Goal: Task Accomplishment & Management: Use online tool/utility

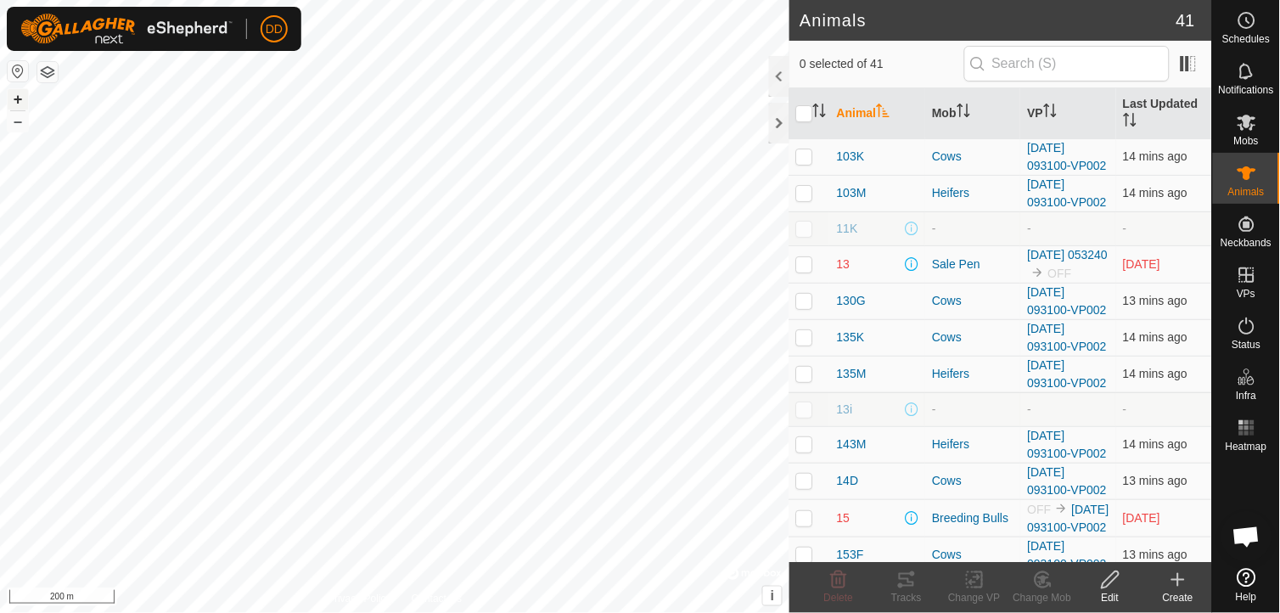
click at [17, 97] on button "+" at bounding box center [18, 99] width 20 height 20
click at [776, 125] on div at bounding box center [779, 123] width 20 height 41
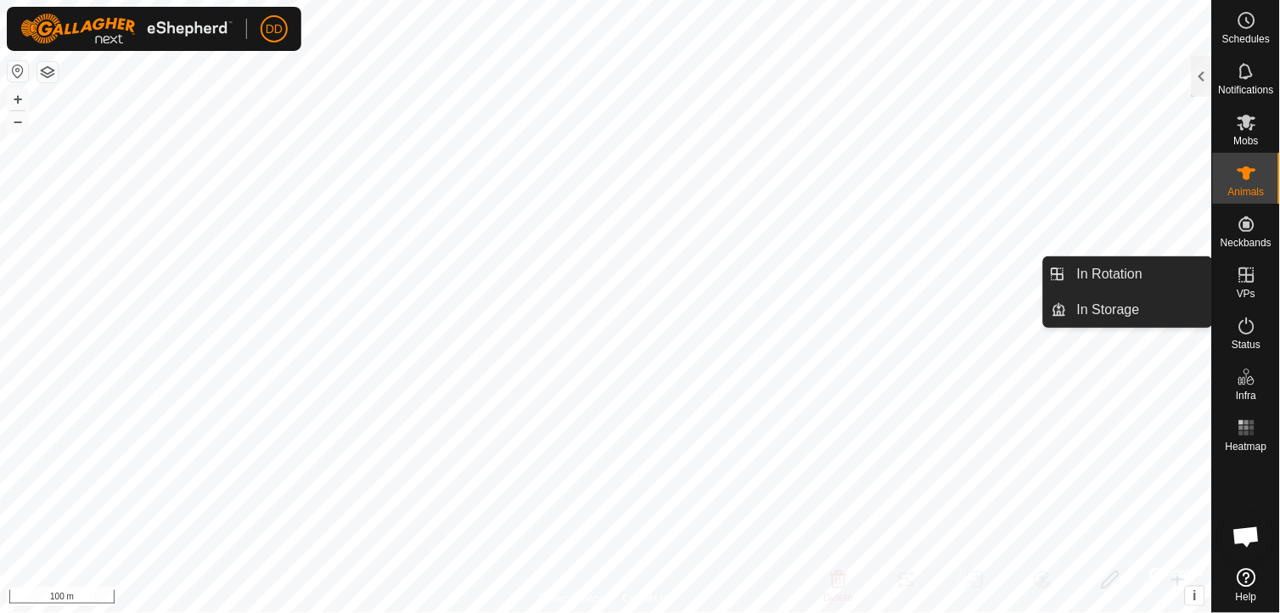
click at [1237, 280] on icon at bounding box center [1247, 275] width 20 height 20
click at [1130, 273] on link "In Rotation" at bounding box center [1139, 274] width 145 height 34
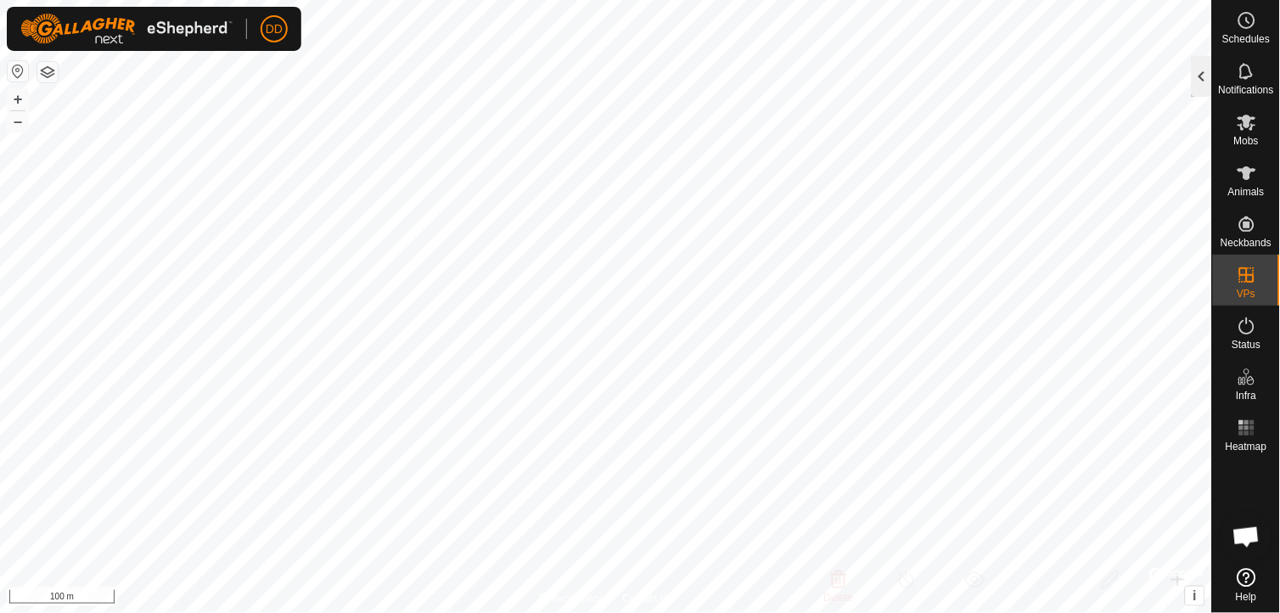
click at [1199, 70] on div at bounding box center [1202, 76] width 20 height 41
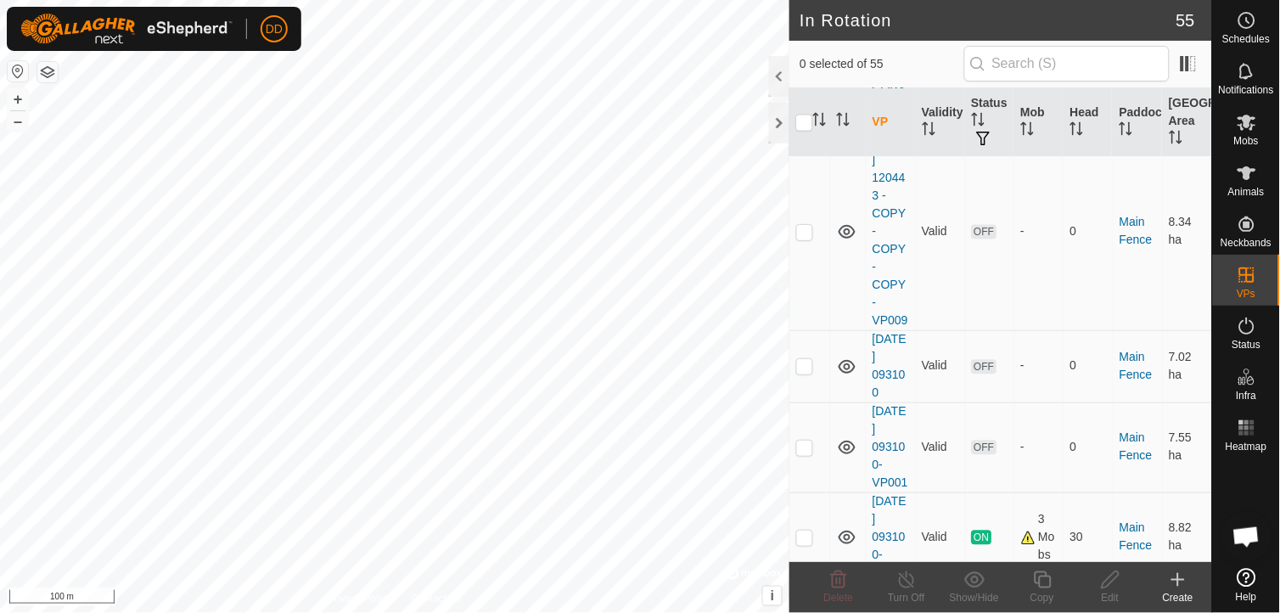
scroll to position [5087, 0]
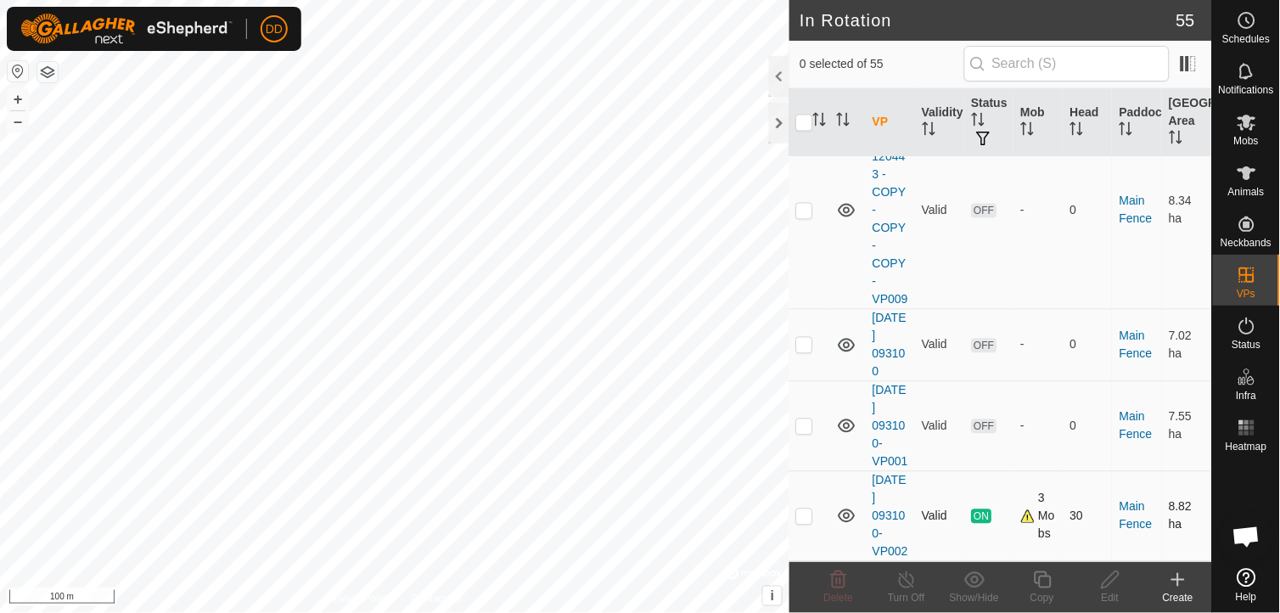
click at [806, 509] on p-checkbox at bounding box center [804, 516] width 17 height 14
checkbox input "true"
click at [1046, 586] on icon at bounding box center [1042, 580] width 21 height 20
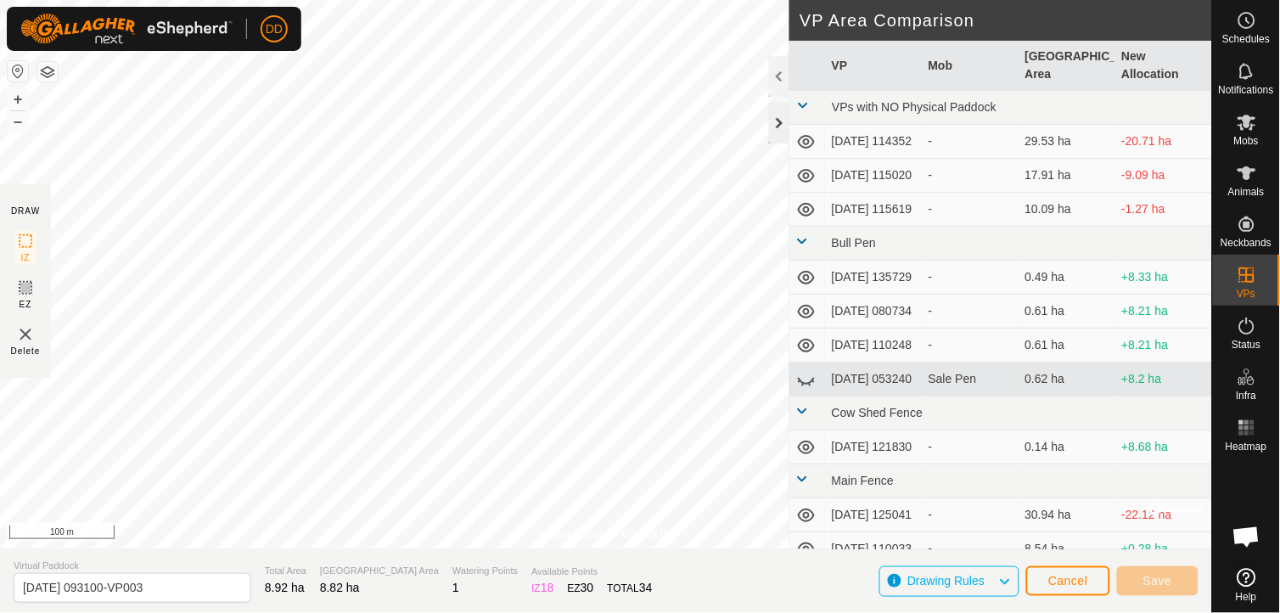
click at [777, 128] on div at bounding box center [779, 123] width 20 height 41
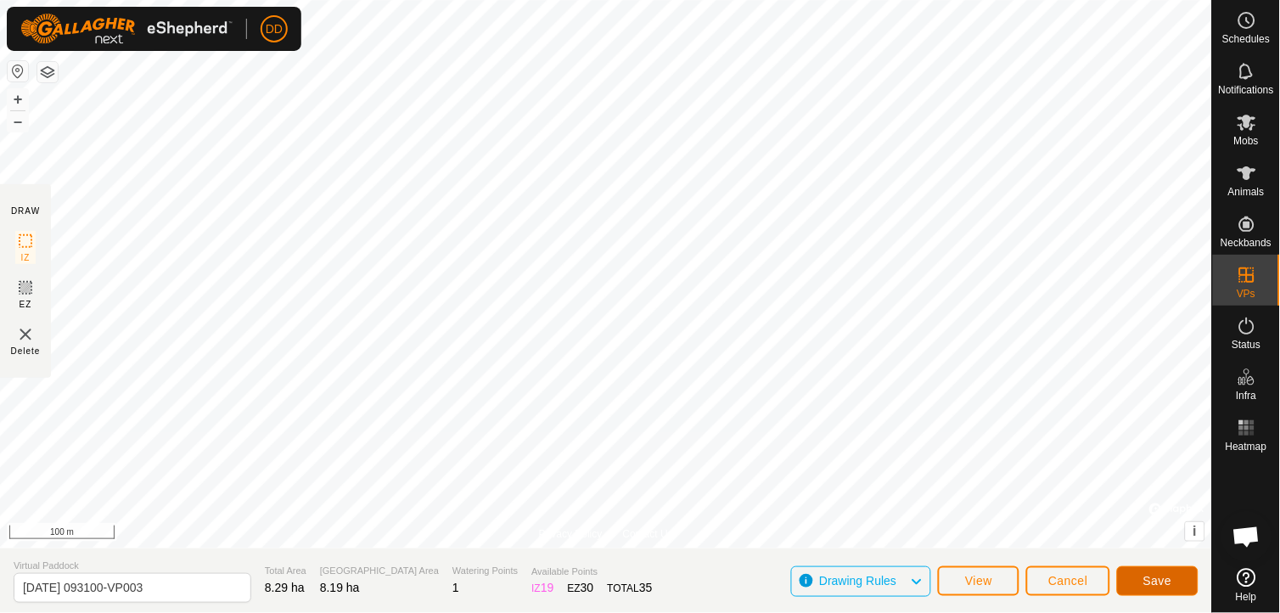
click at [1147, 579] on span "Save" at bounding box center [1157, 581] width 29 height 14
click at [1062, 589] on button "Cancel" at bounding box center [1068, 581] width 84 height 30
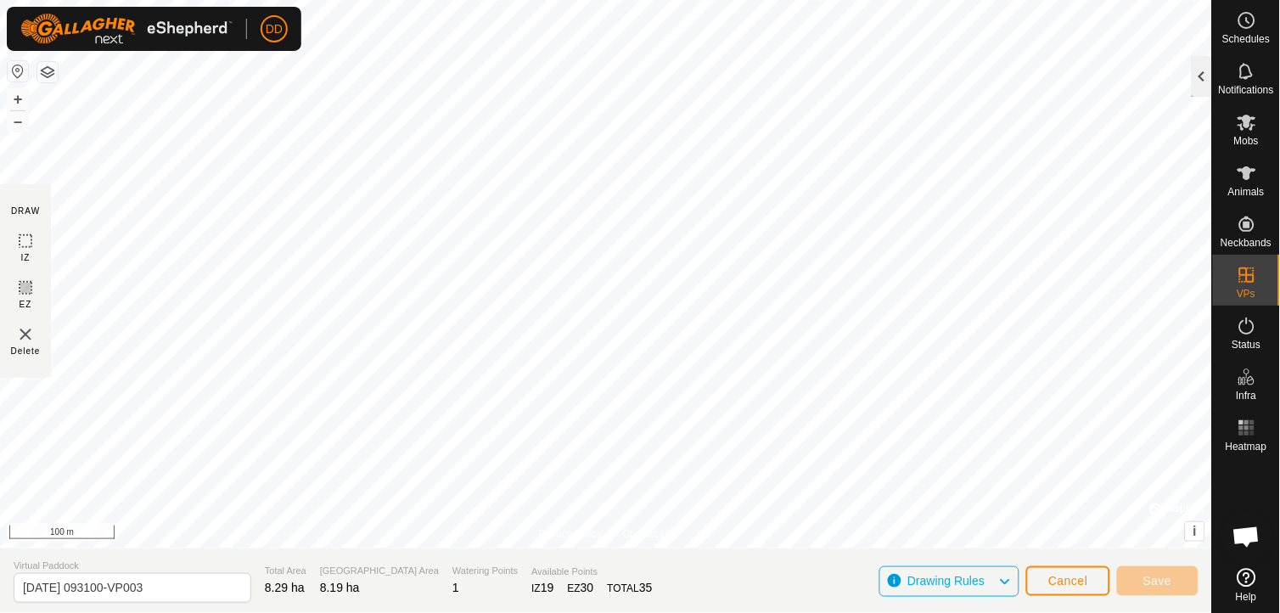
click at [1200, 77] on div at bounding box center [1202, 76] width 20 height 41
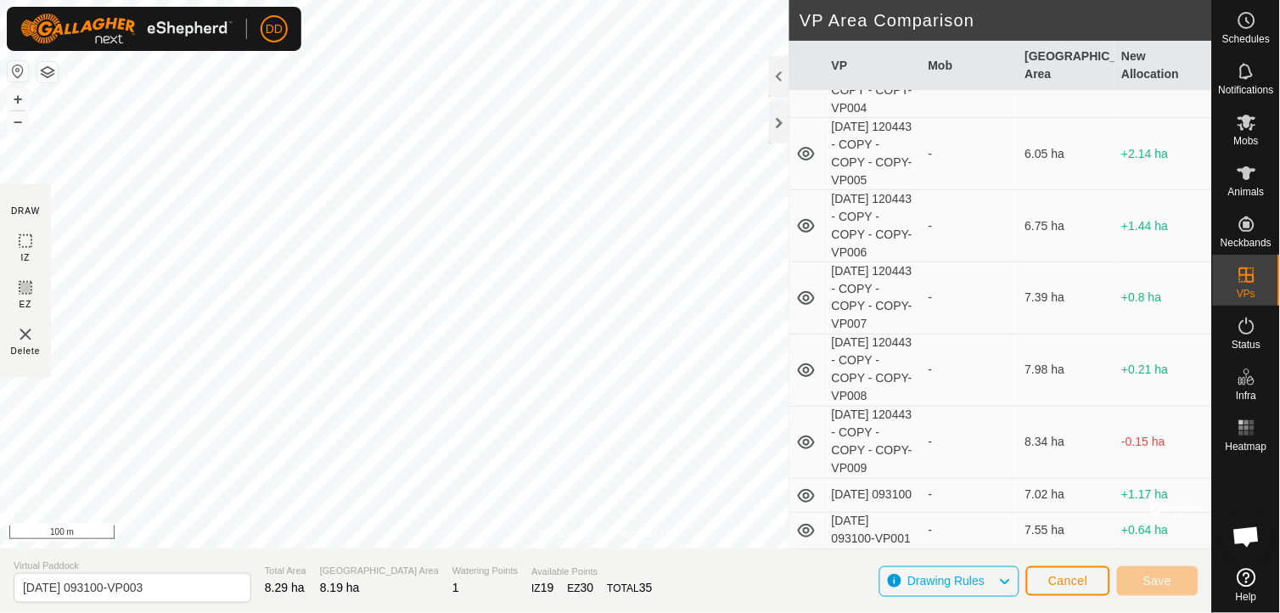
scroll to position [2044, 0]
click at [1210, 548] on div "VP Mob Grazing Area New Allocation VPs with NO Physical Paddock 2025-06-09 1143…" at bounding box center [1000, 295] width 423 height 508
click at [775, 120] on div at bounding box center [779, 123] width 20 height 41
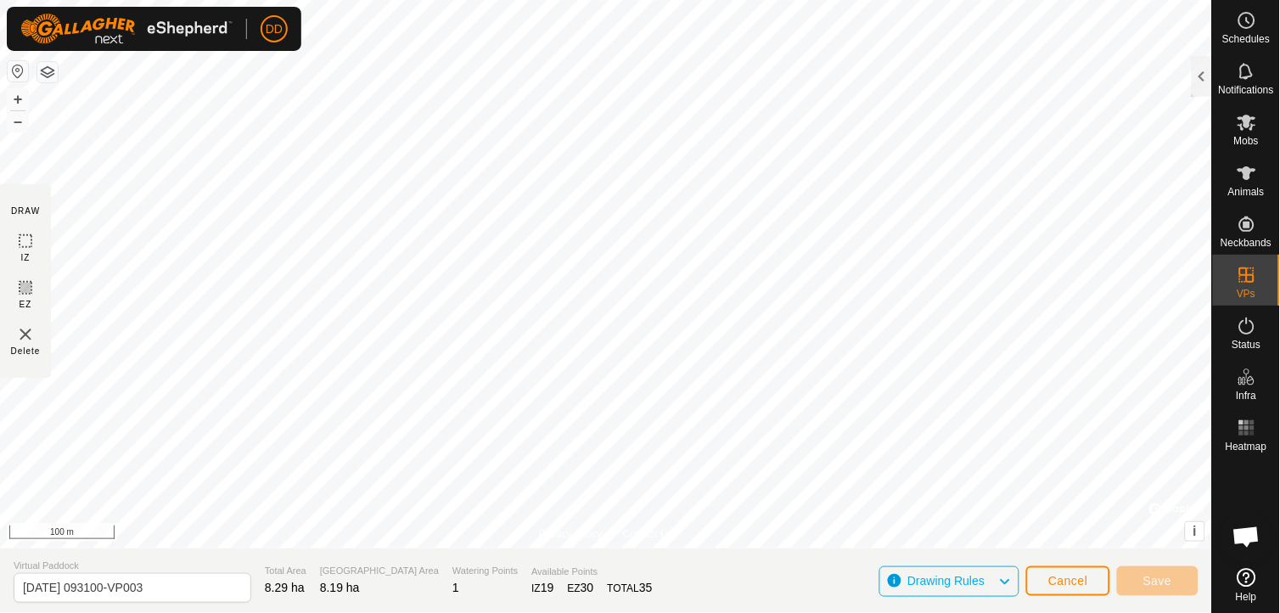
scroll to position [15202, 0]
click at [1207, 74] on div at bounding box center [1202, 76] width 20 height 41
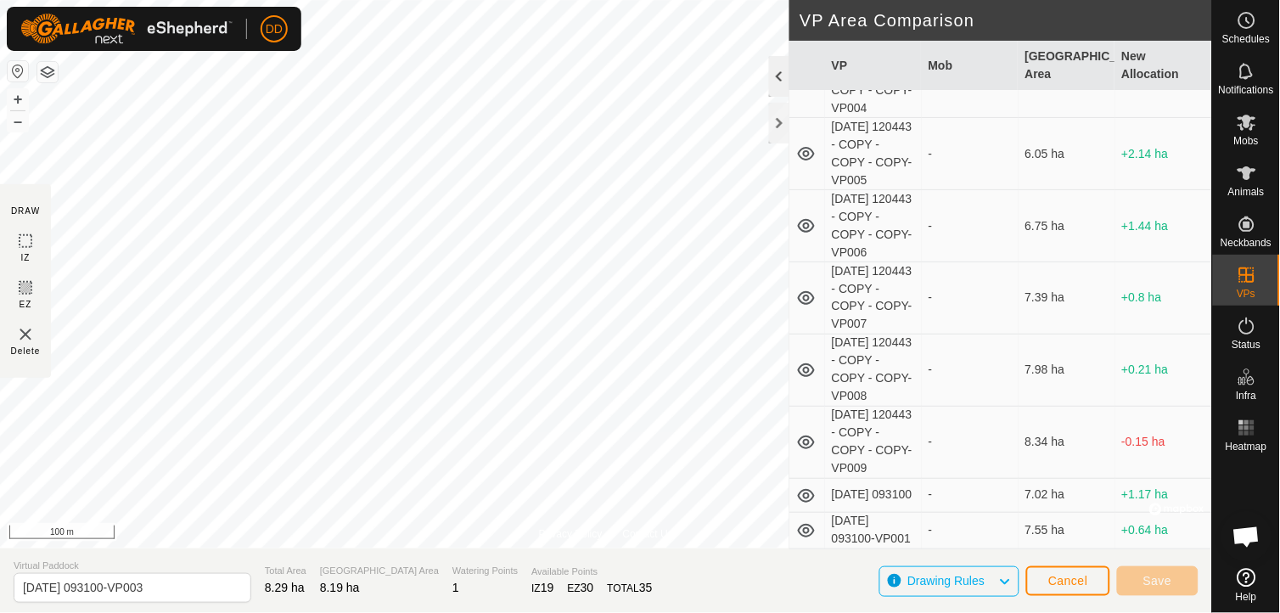
scroll to position [2044, 0]
click at [774, 122] on div at bounding box center [779, 123] width 20 height 41
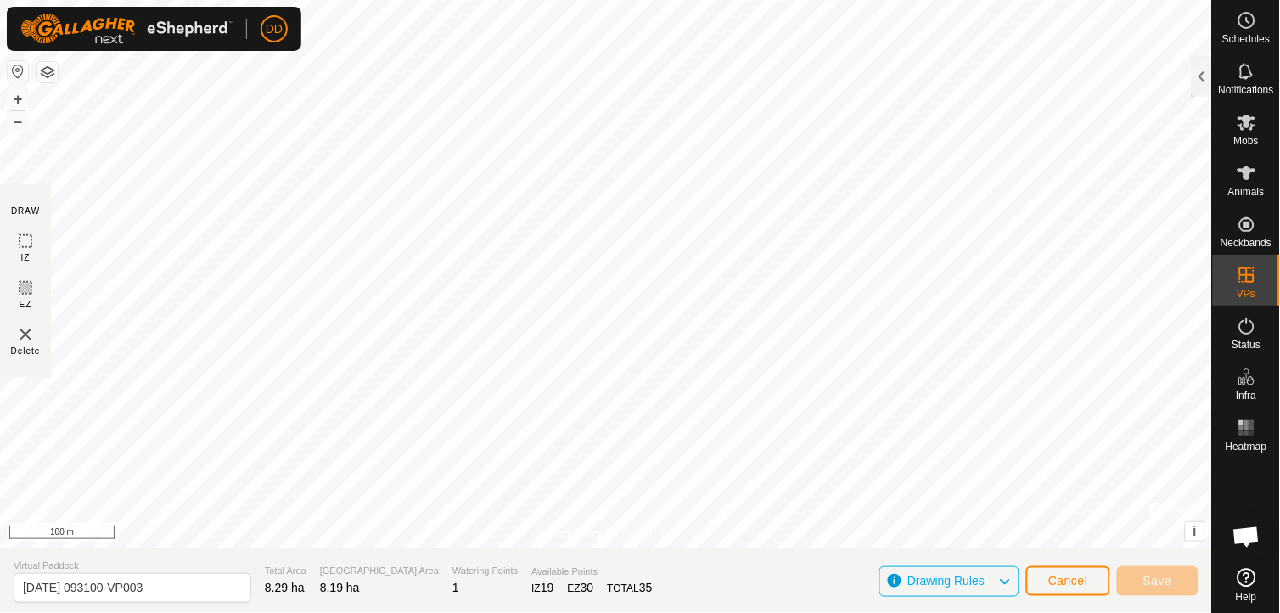
scroll to position [15202, 0]
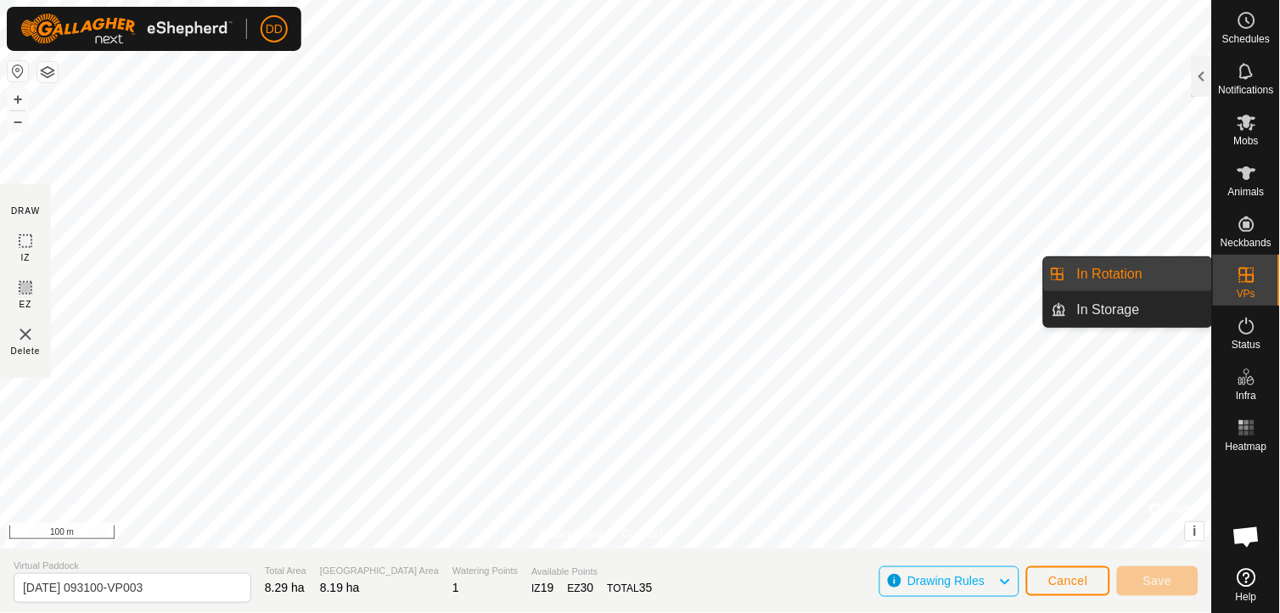
click at [1117, 269] on link "In Rotation" at bounding box center [1139, 274] width 145 height 34
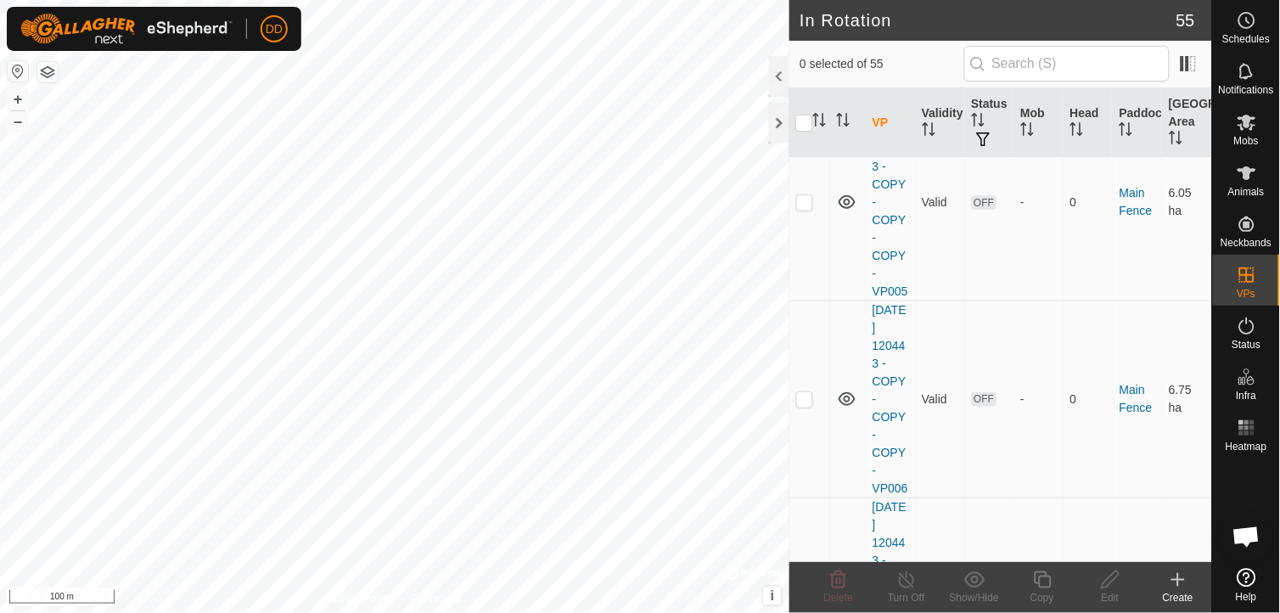
scroll to position [5092, 0]
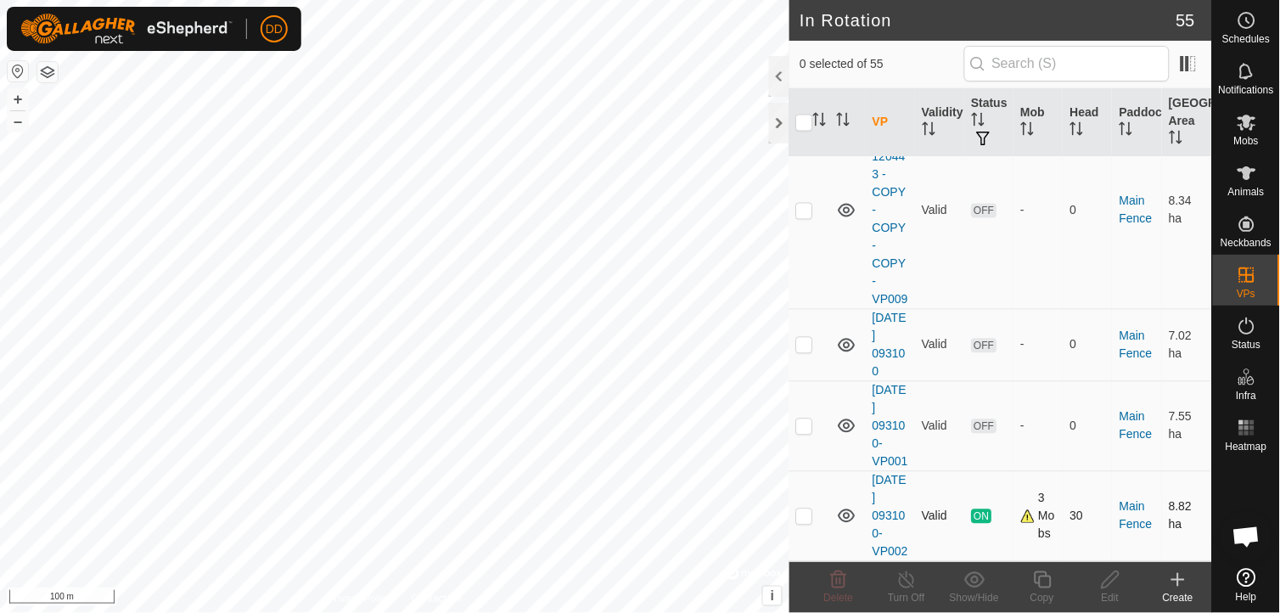
click at [804, 509] on p-checkbox at bounding box center [804, 516] width 17 height 14
checkbox input "true"
click at [1042, 583] on icon at bounding box center [1042, 580] width 21 height 20
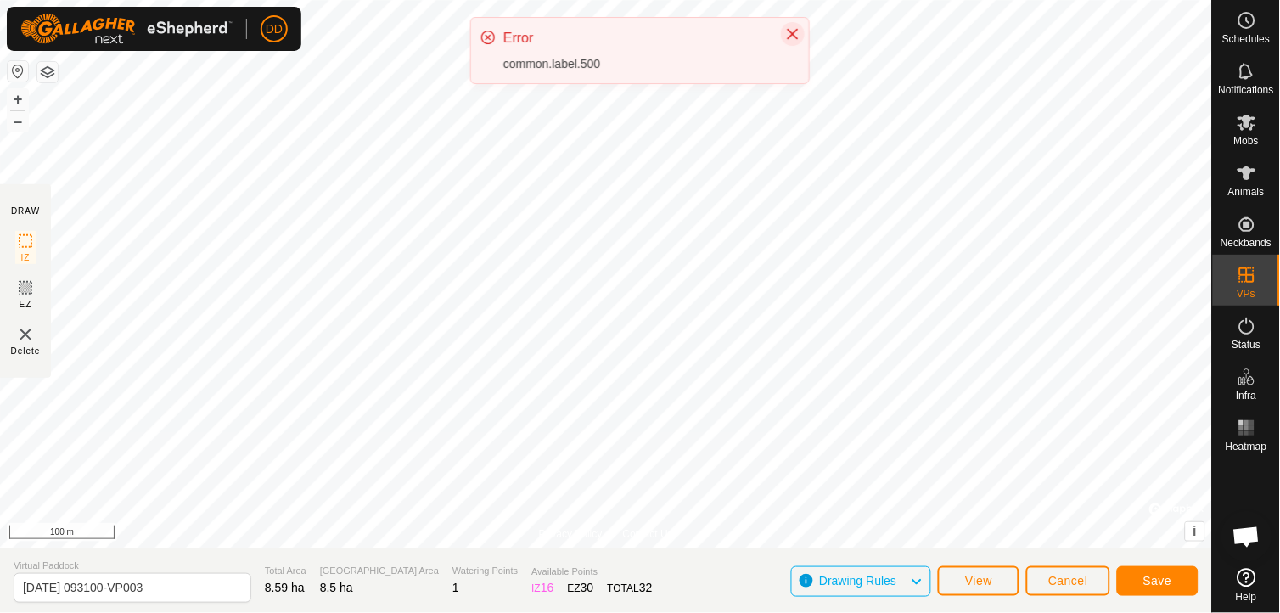
click at [788, 31] on icon "Close" at bounding box center [793, 34] width 14 height 14
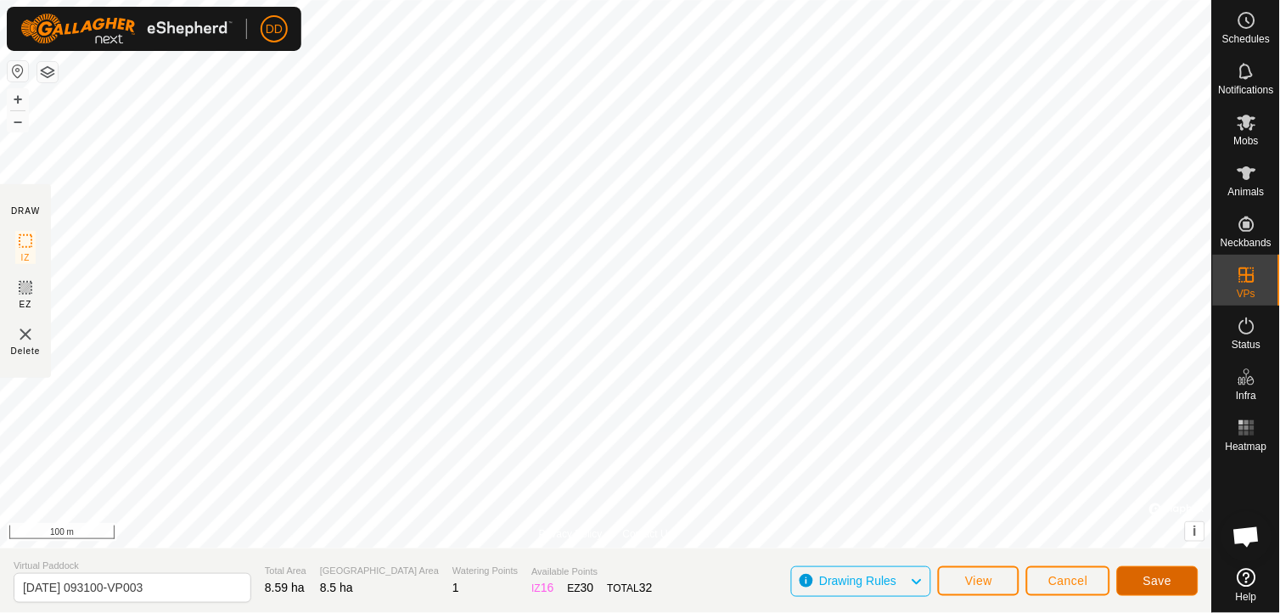
click at [1153, 575] on span "Save" at bounding box center [1157, 581] width 29 height 14
click at [1248, 20] on icon at bounding box center [1248, 20] width 3 height 5
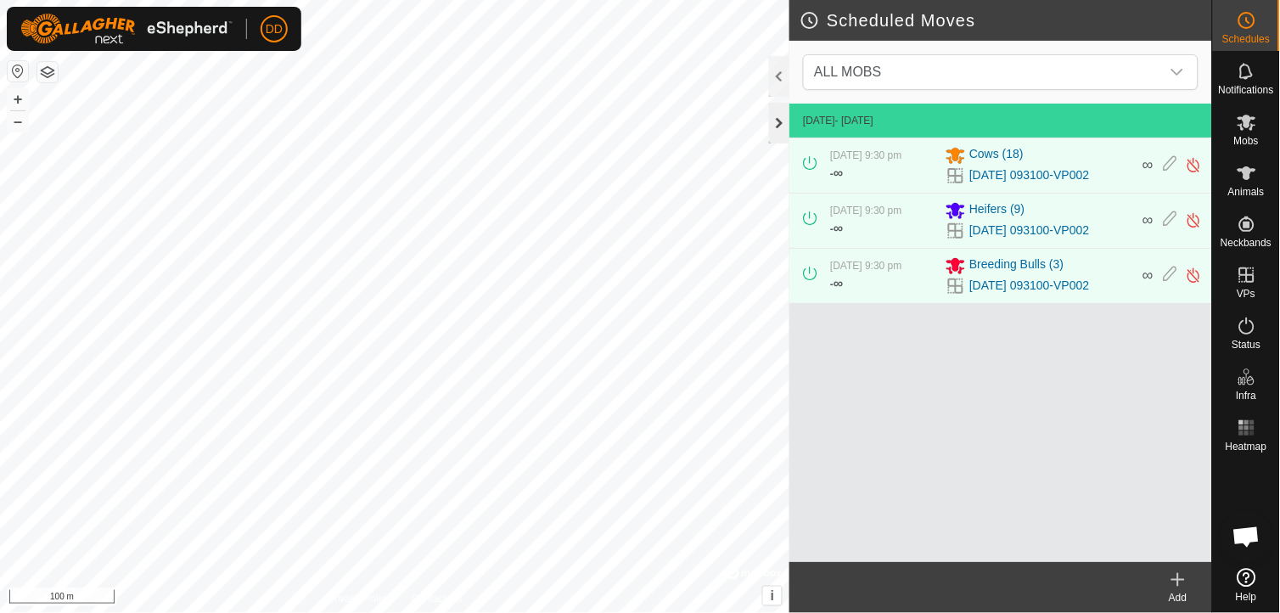
click at [777, 128] on div at bounding box center [779, 123] width 20 height 41
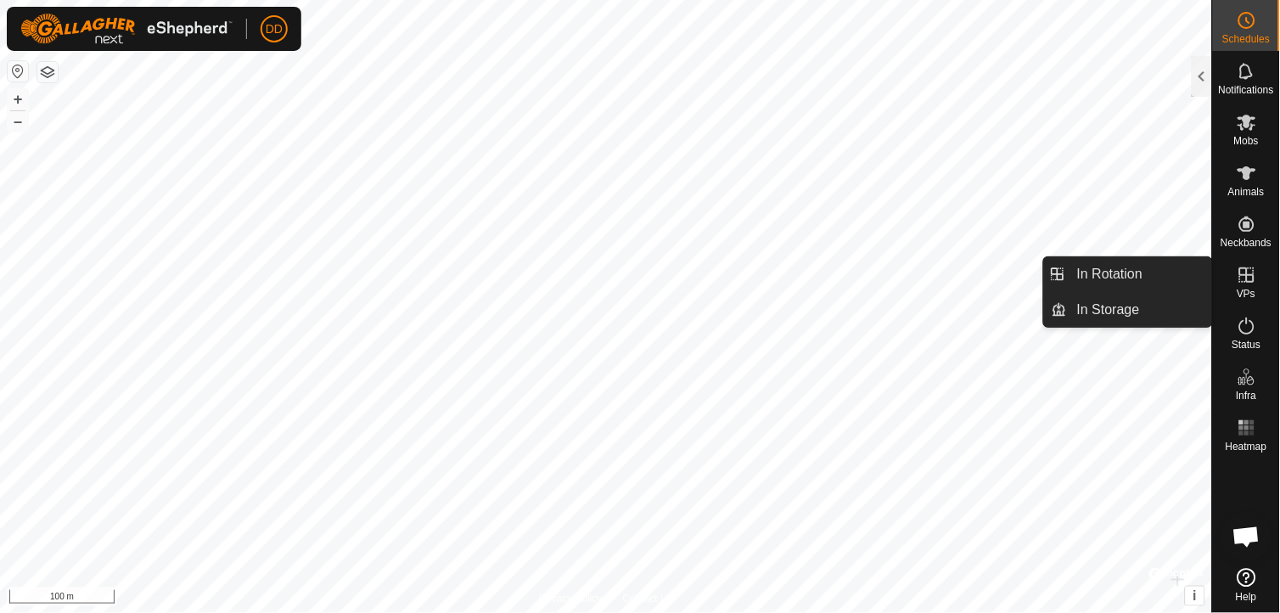
click at [1244, 281] on icon at bounding box center [1247, 275] width 20 height 20
click at [1158, 267] on link "In Rotation" at bounding box center [1139, 274] width 145 height 34
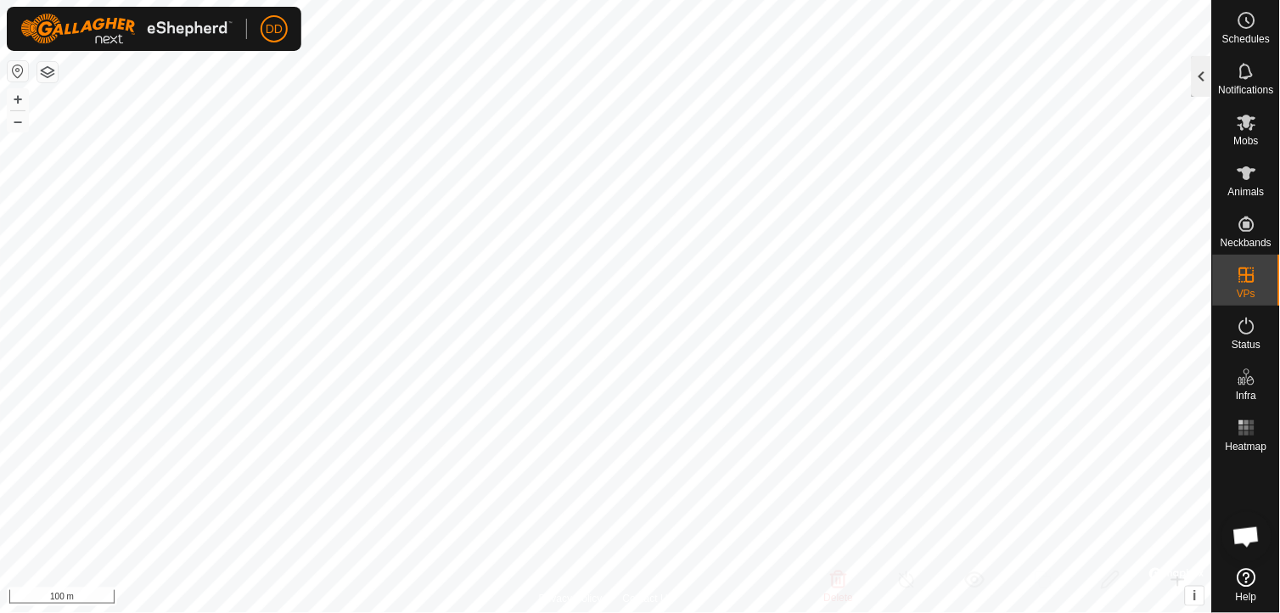
click at [1206, 66] on div at bounding box center [1202, 76] width 20 height 41
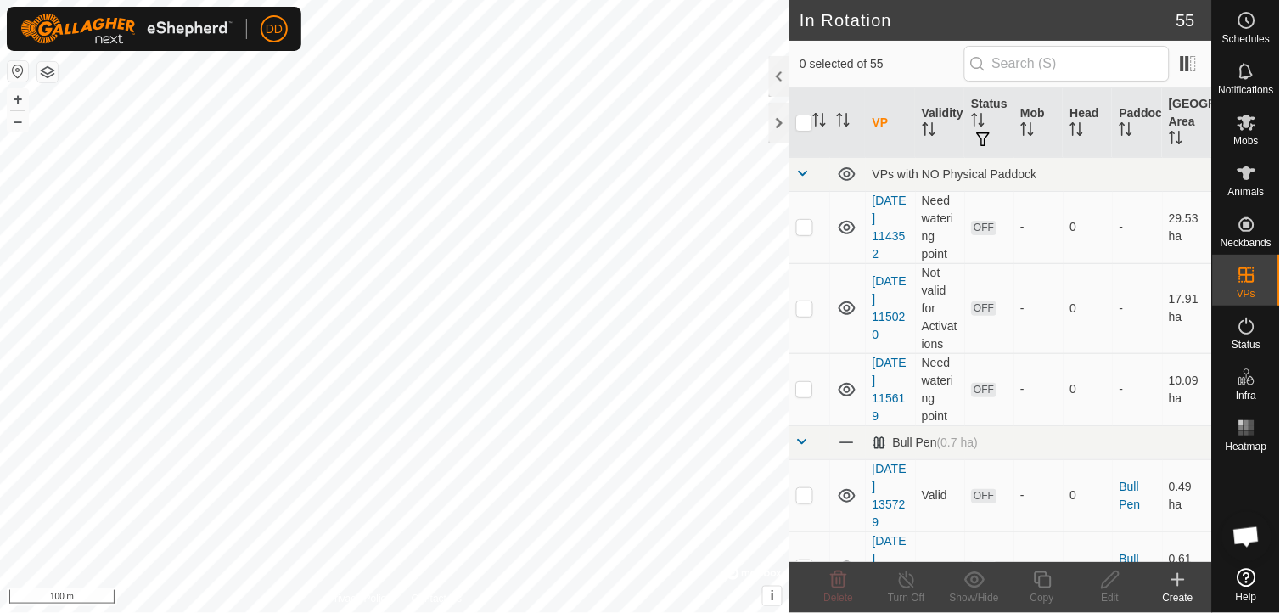
click at [1212, 530] on div "Schedules Notifications Mobs Animals Neckbands VPs Status Infra Heatmap Help" at bounding box center [1246, 306] width 68 height 613
click at [1209, 530] on div "Schedules Notifications Mobs Animals Neckbands VPs Status Infra Heatmap Help In…" at bounding box center [640, 306] width 1280 height 613
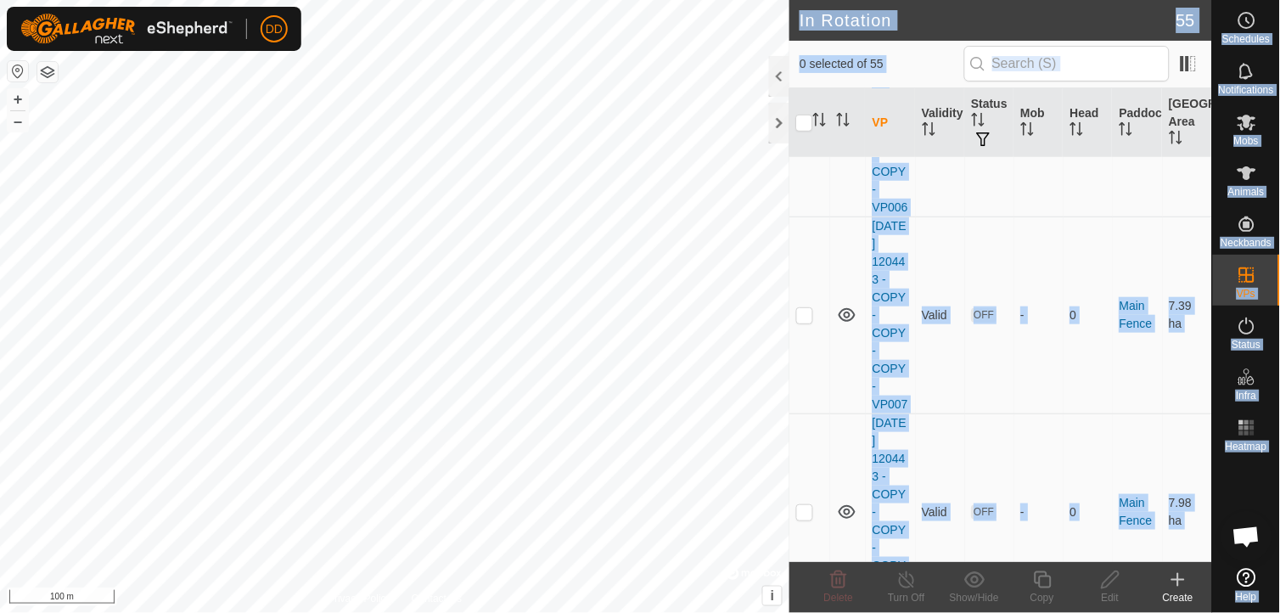
scroll to position [5092, 0]
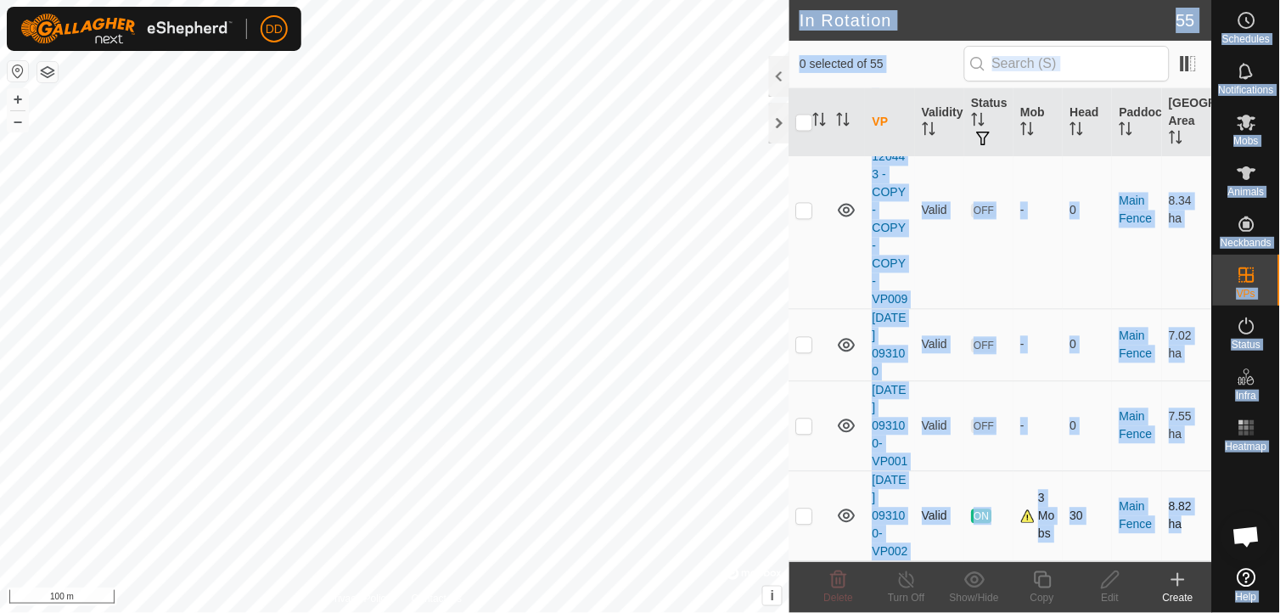
click at [802, 509] on p-checkbox at bounding box center [804, 516] width 17 height 14
checkbox input "true"
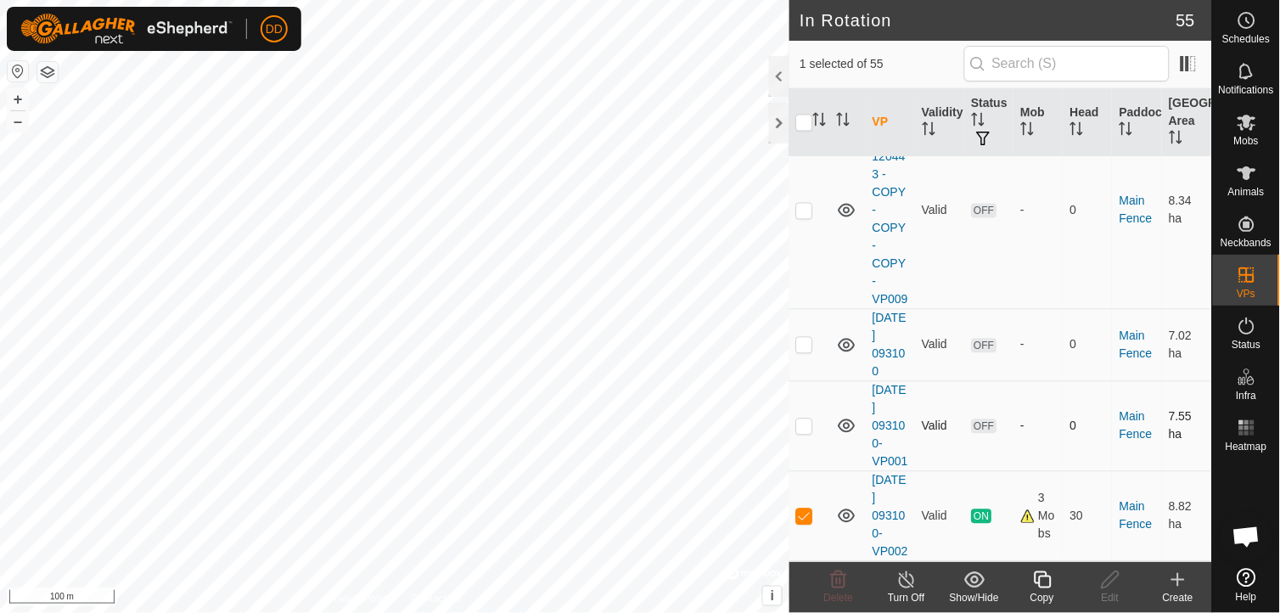
click at [804, 419] on p-checkbox at bounding box center [804, 426] width 17 height 14
checkbox input "false"
click at [783, 124] on div at bounding box center [779, 123] width 20 height 41
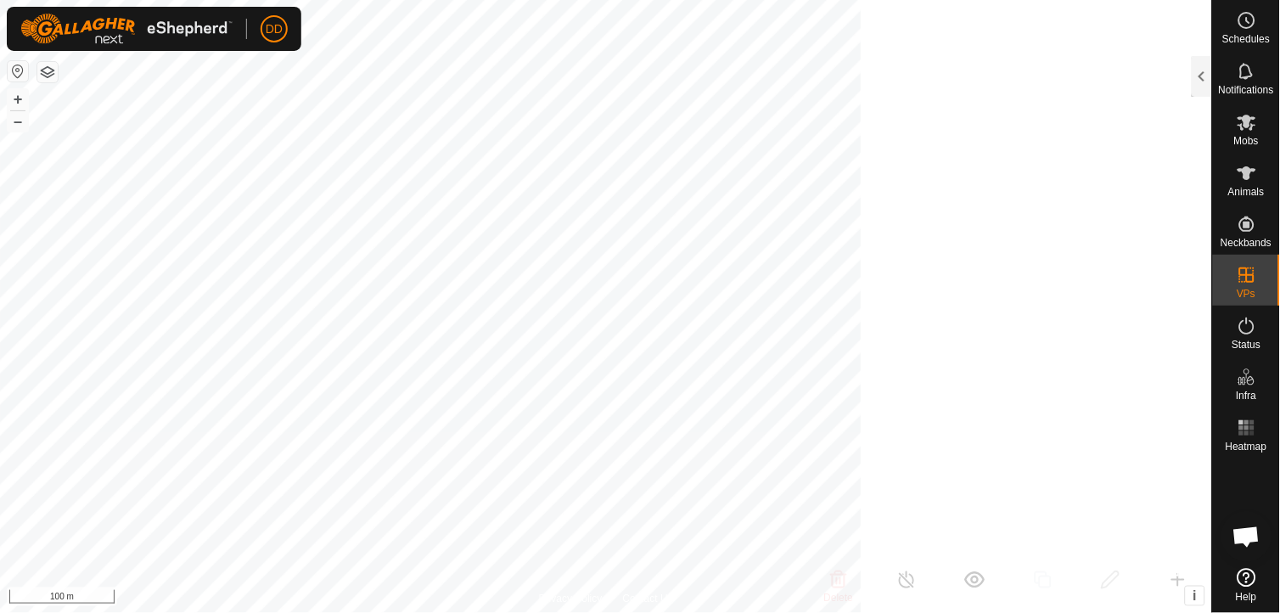
scroll to position [19703, 0]
click at [1245, 136] on span "Mobs" at bounding box center [1246, 141] width 25 height 10
click at [1197, 77] on div at bounding box center [1202, 76] width 20 height 41
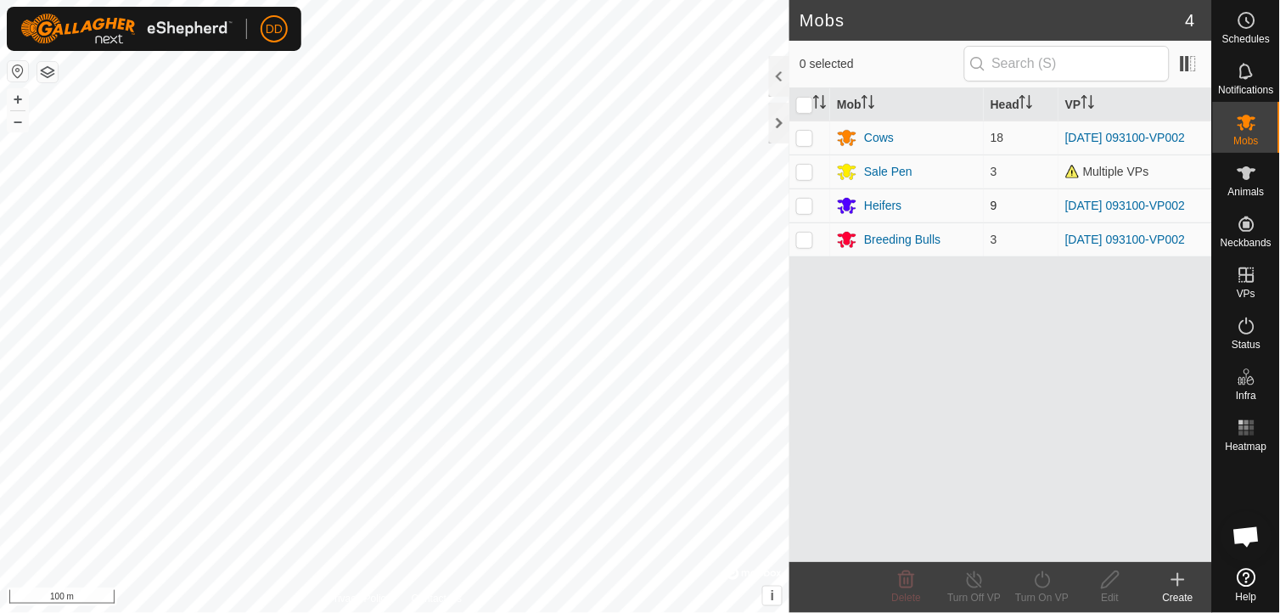
click at [809, 212] on p-checkbox at bounding box center [804, 206] width 17 height 14
checkbox input "true"
click at [801, 246] on p-checkbox at bounding box center [804, 240] width 17 height 14
checkbox input "true"
click at [807, 141] on p-checkbox at bounding box center [804, 138] width 17 height 14
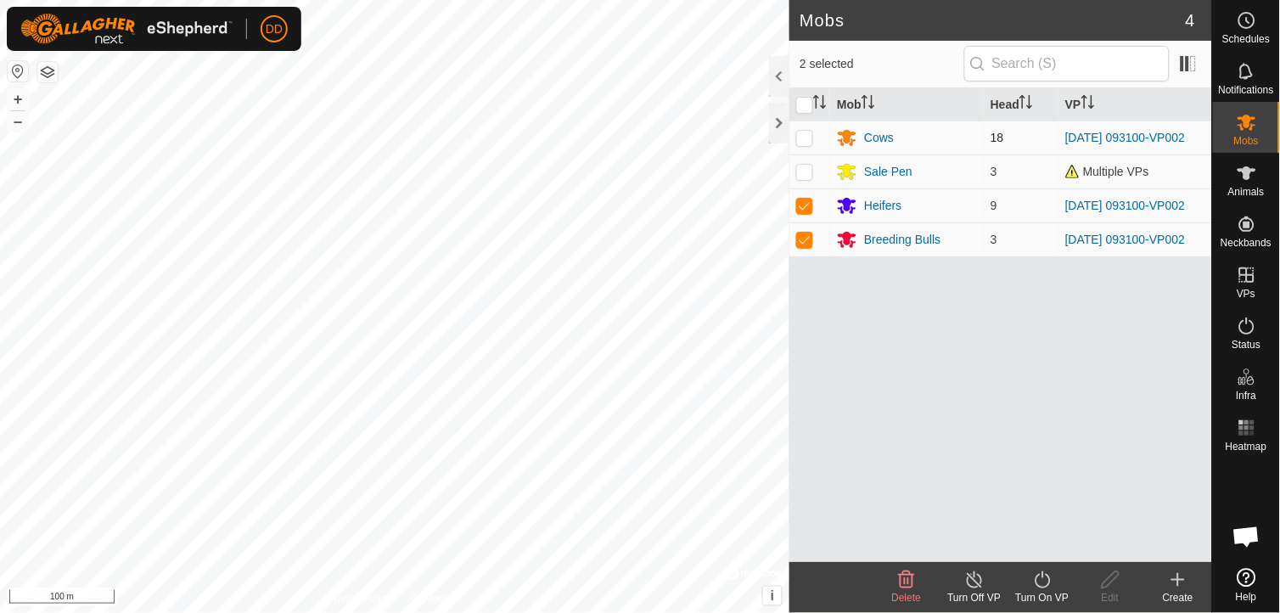
checkbox input "true"
click at [776, 123] on div at bounding box center [779, 123] width 20 height 41
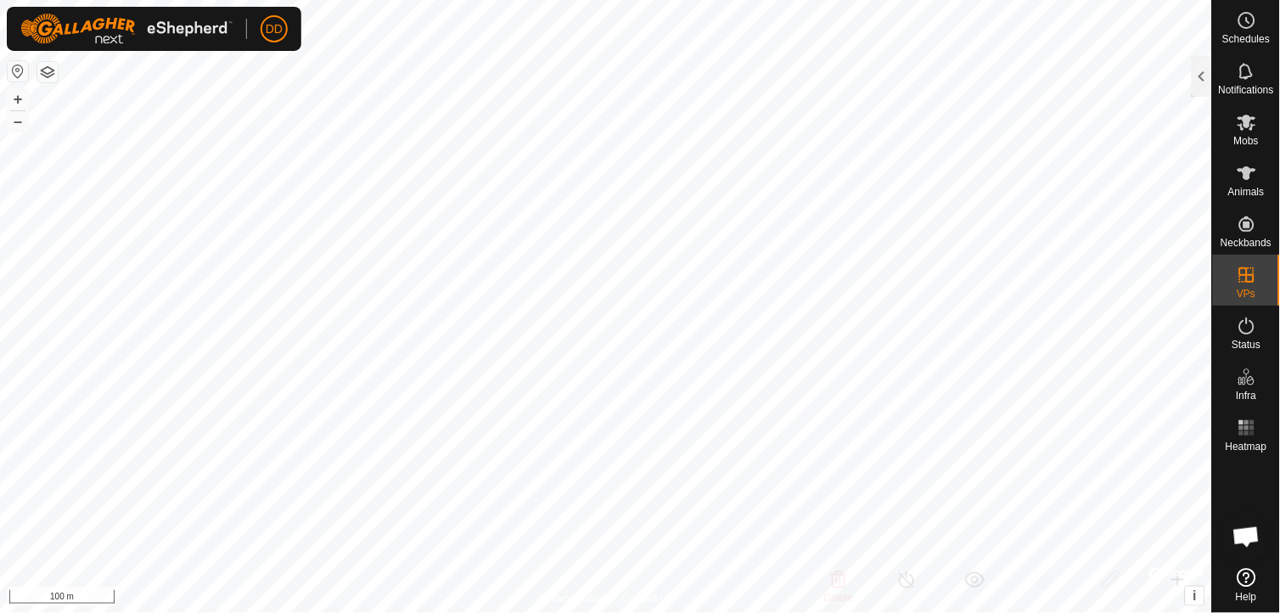
checkbox input "true"
checkbox input "false"
checkbox input "true"
click at [1203, 88] on div at bounding box center [1202, 76] width 20 height 41
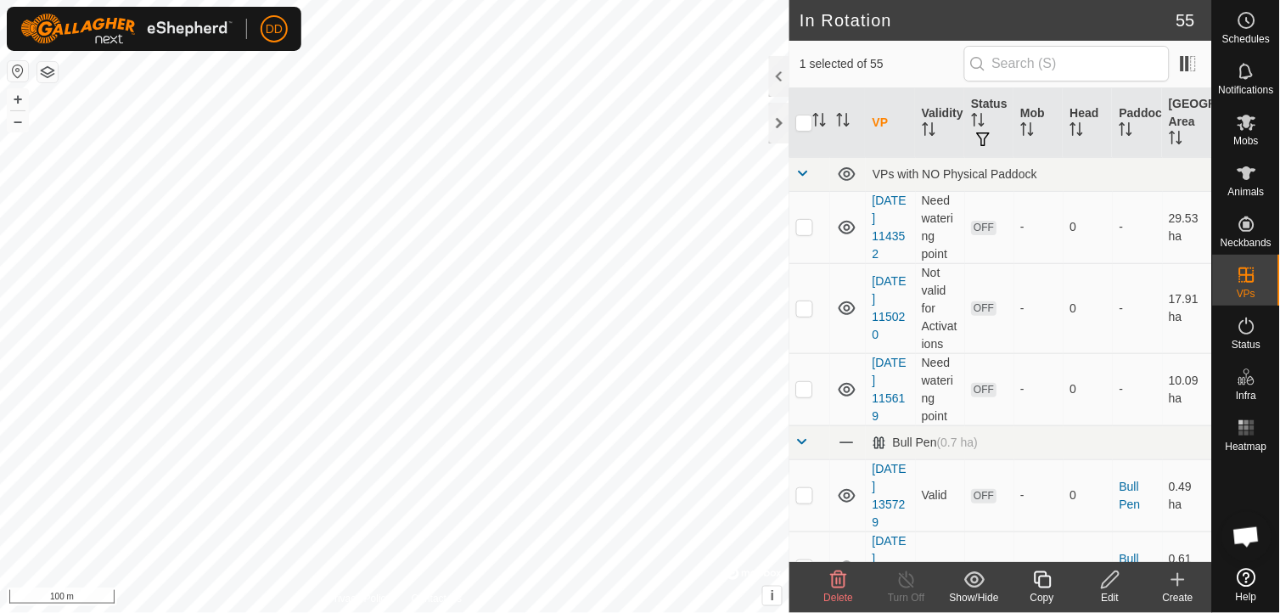
click at [1046, 586] on icon at bounding box center [1042, 580] width 21 height 20
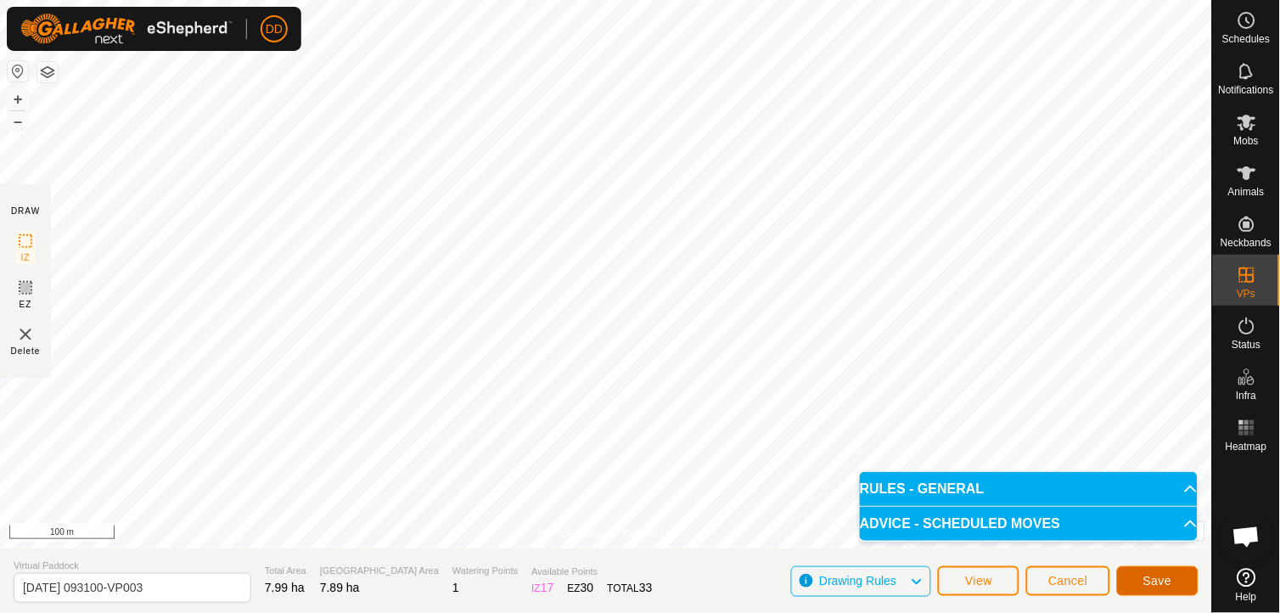
click at [1155, 581] on span "Save" at bounding box center [1157, 581] width 29 height 14
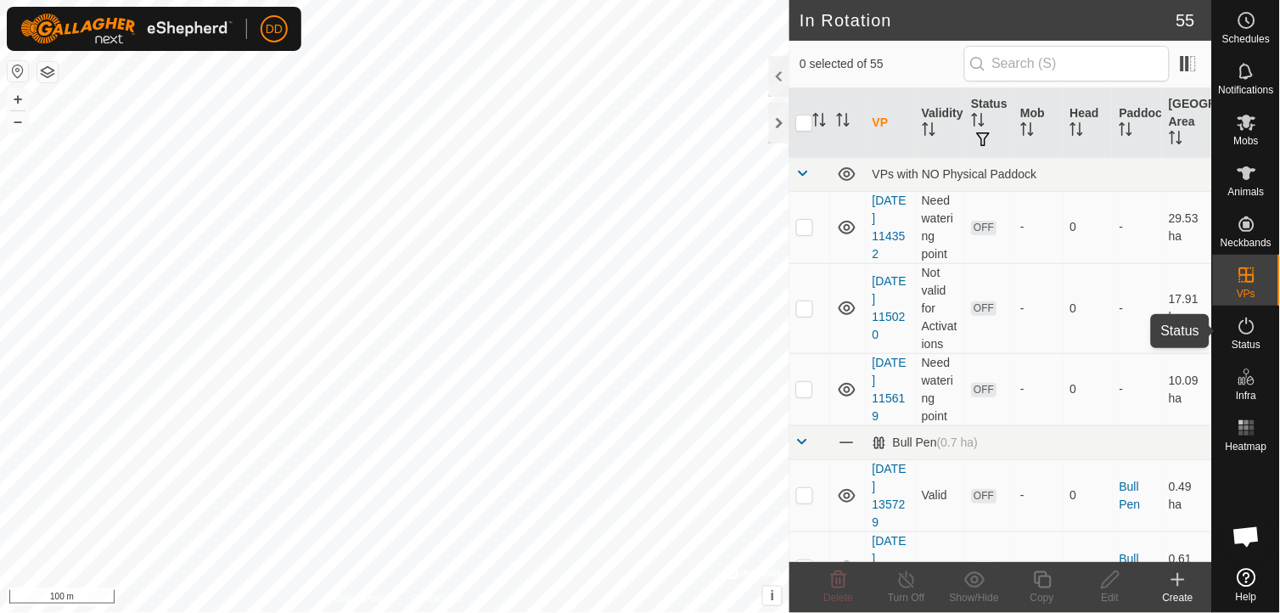
click at [1246, 334] on icon at bounding box center [1247, 326] width 20 height 20
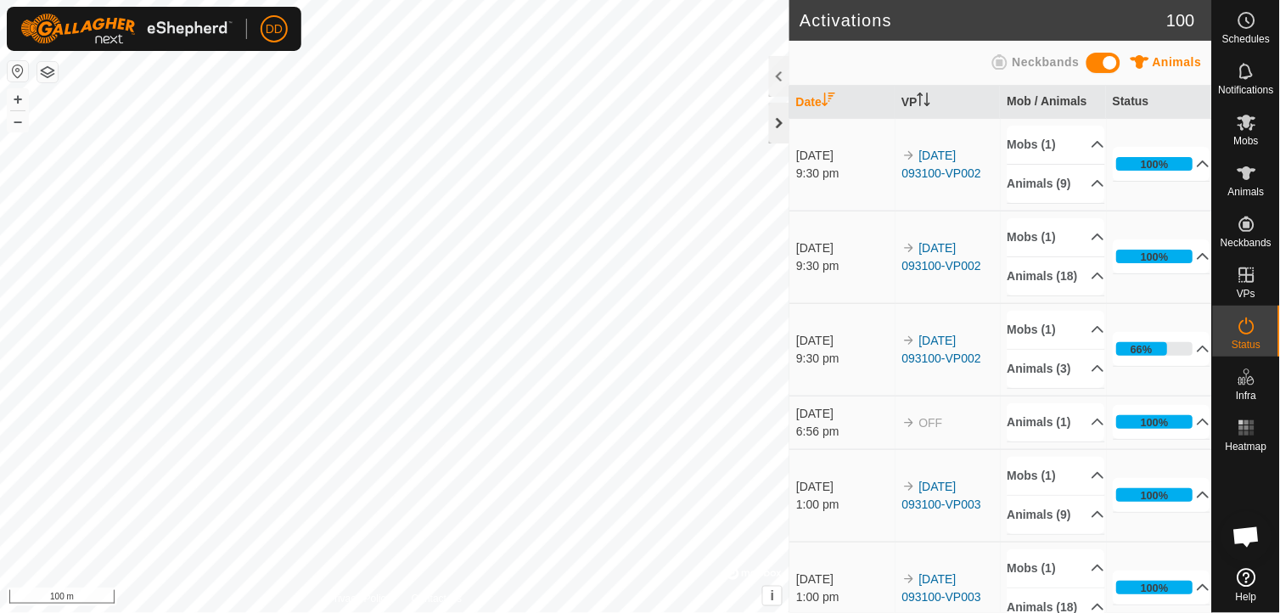
click at [773, 126] on div at bounding box center [779, 123] width 20 height 41
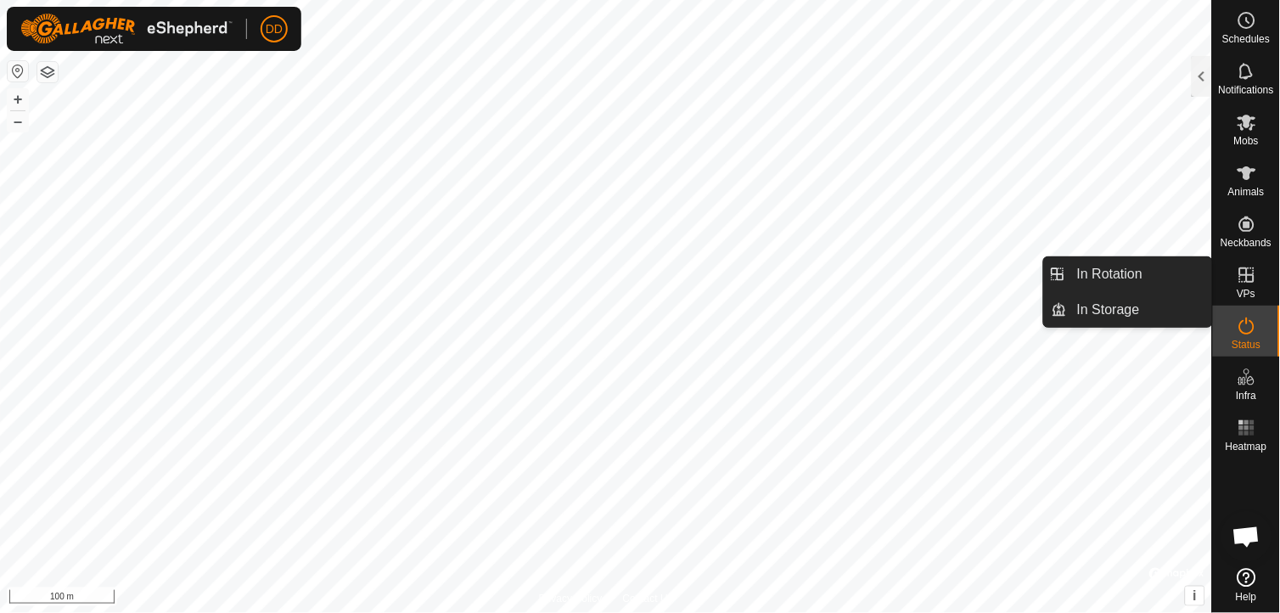
click at [1251, 275] on icon at bounding box center [1246, 274] width 15 height 15
click at [1123, 277] on link "In Rotation" at bounding box center [1139, 274] width 145 height 34
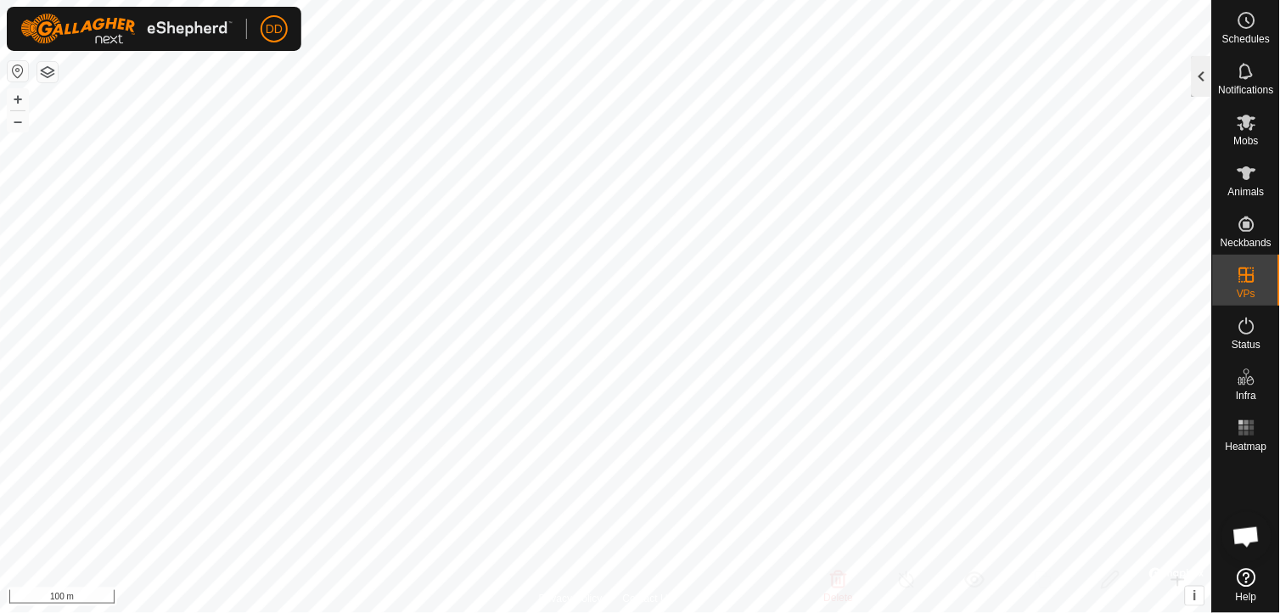
click at [1209, 73] on div at bounding box center [1202, 76] width 20 height 41
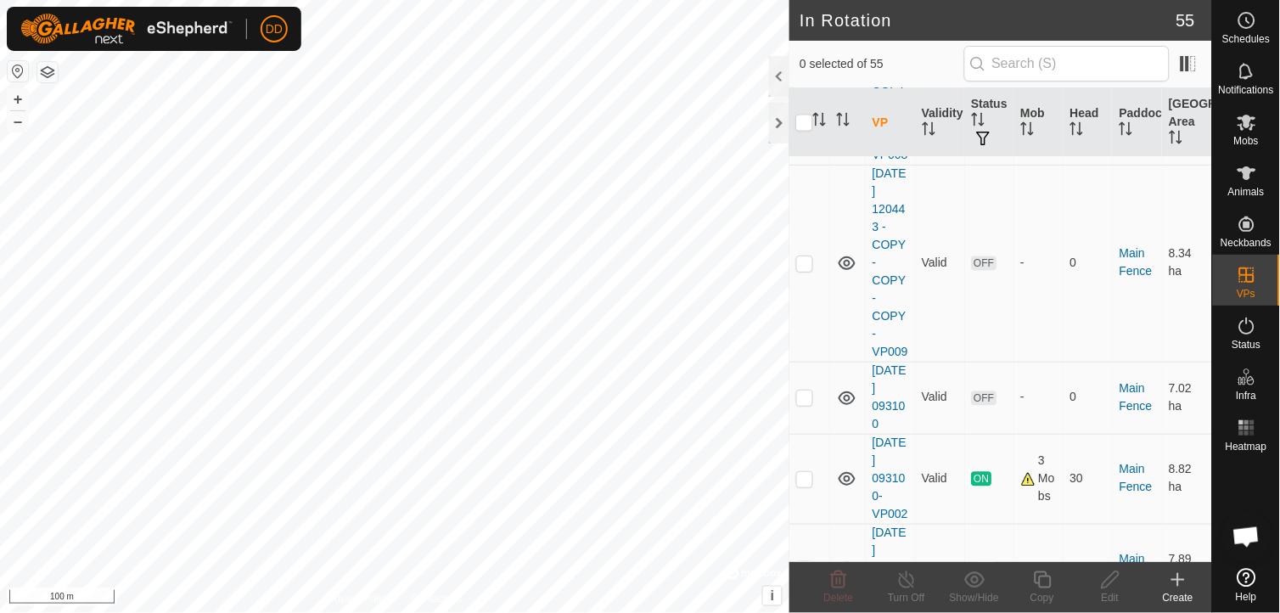
scroll to position [5092, 0]
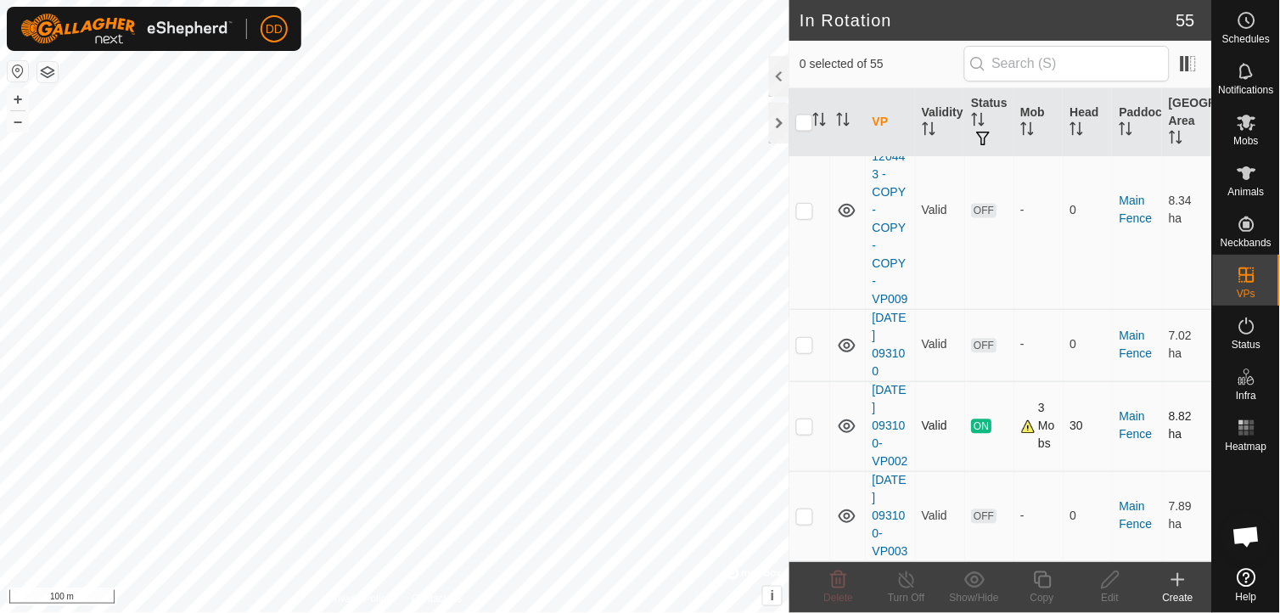
click at [801, 419] on p-checkbox at bounding box center [804, 426] width 17 height 14
checkbox input "false"
click at [805, 512] on p-checkbox at bounding box center [804, 516] width 17 height 14
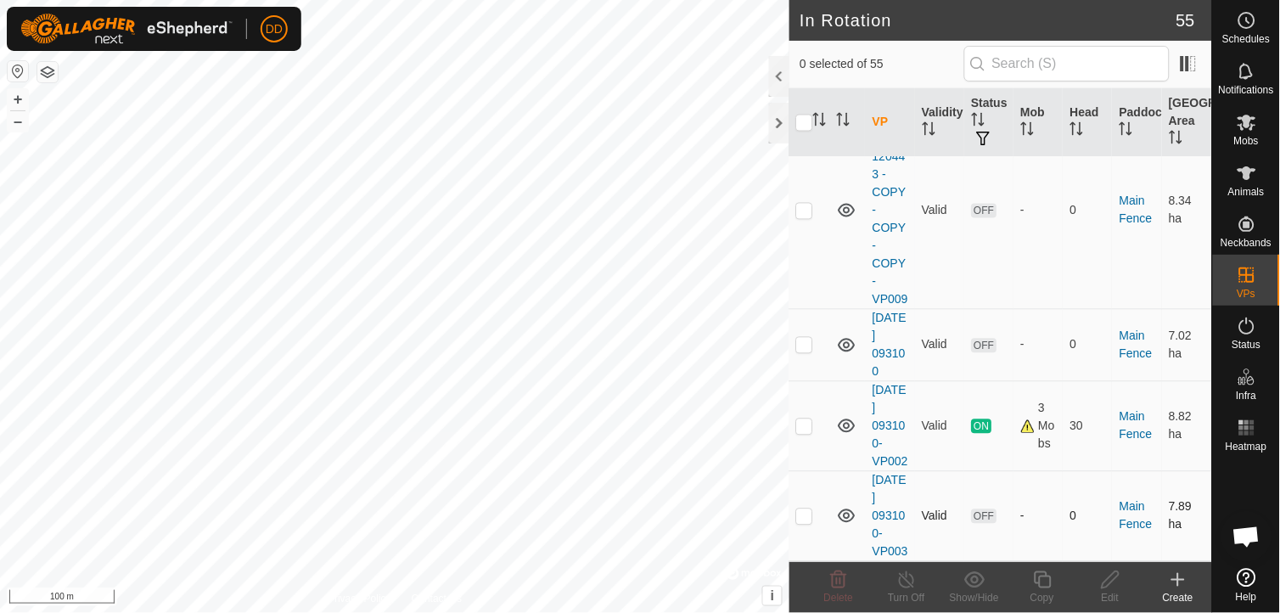
click at [806, 512] on p-checkbox at bounding box center [804, 516] width 17 height 14
click at [806, 509] on p-checkbox at bounding box center [804, 516] width 17 height 14
checkbox input "false"
click at [804, 419] on p-checkbox at bounding box center [804, 426] width 17 height 14
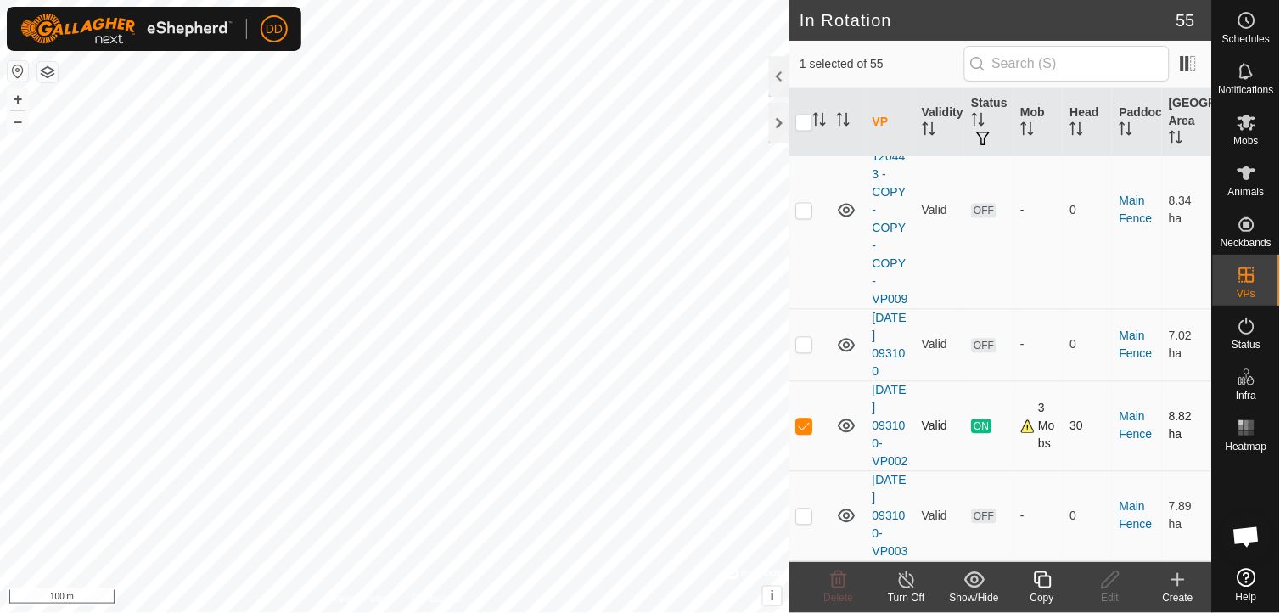
checkbox input "false"
click at [808, 338] on p-checkbox at bounding box center [804, 345] width 17 height 14
checkbox input "false"
click at [776, 126] on div at bounding box center [779, 123] width 20 height 41
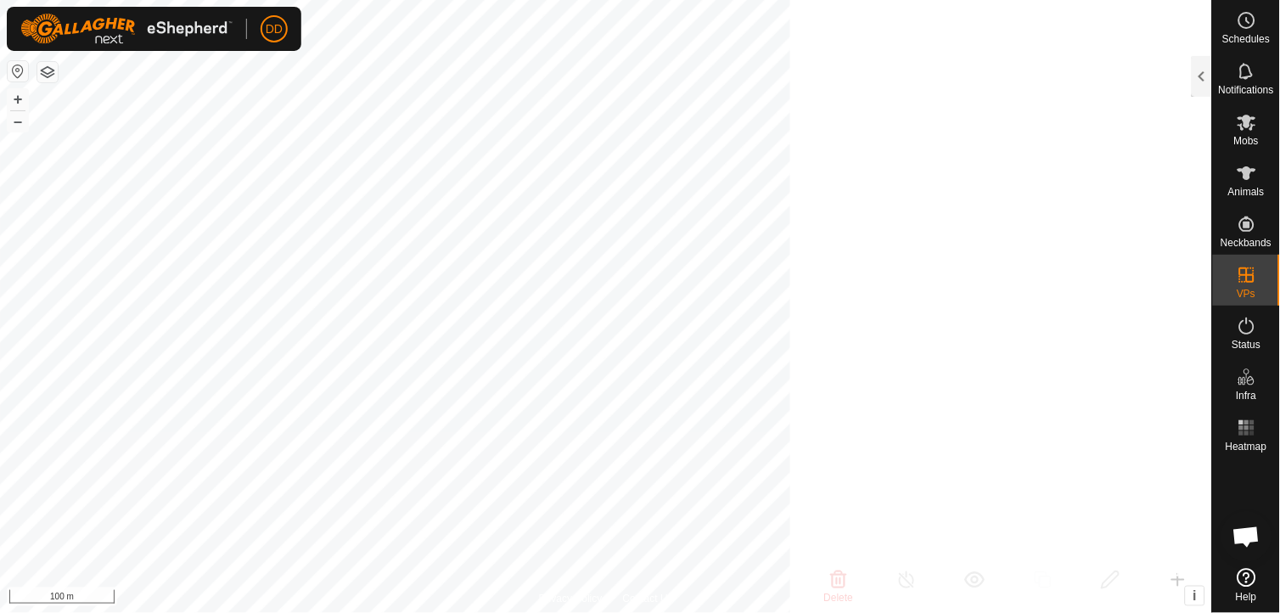
scroll to position [19703, 0]
click at [1250, 132] on icon at bounding box center [1247, 122] width 20 height 20
click at [1208, 71] on div at bounding box center [1202, 76] width 20 height 41
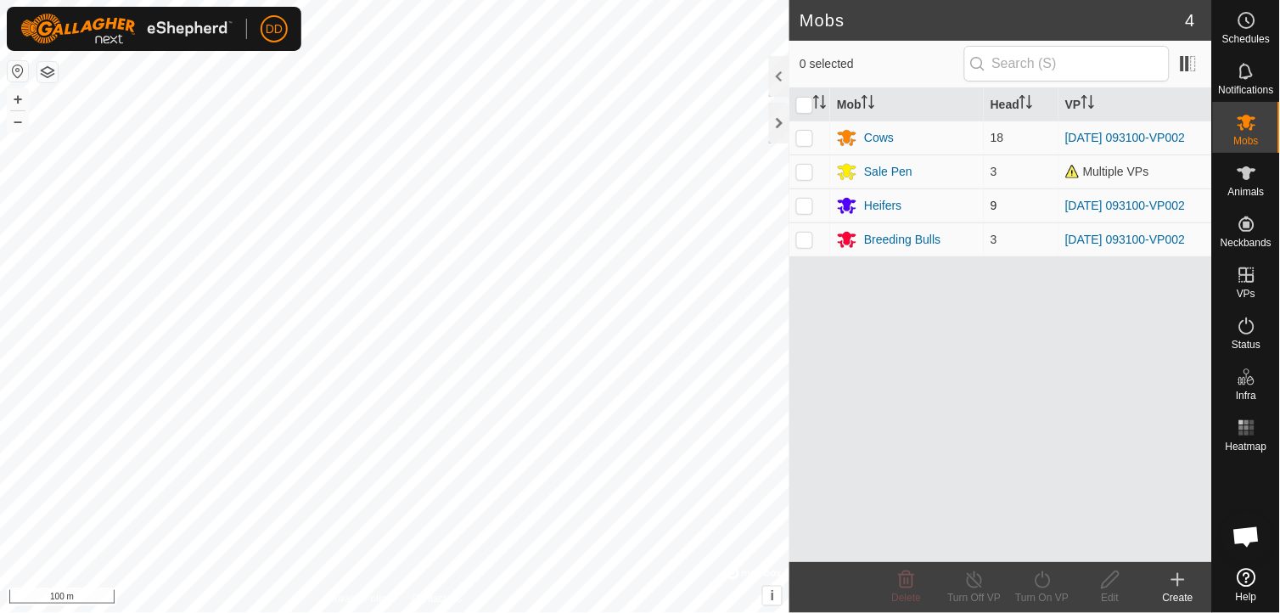
click at [803, 209] on p-checkbox at bounding box center [804, 206] width 17 height 14
checkbox input "true"
click at [1044, 578] on icon at bounding box center [1042, 580] width 21 height 20
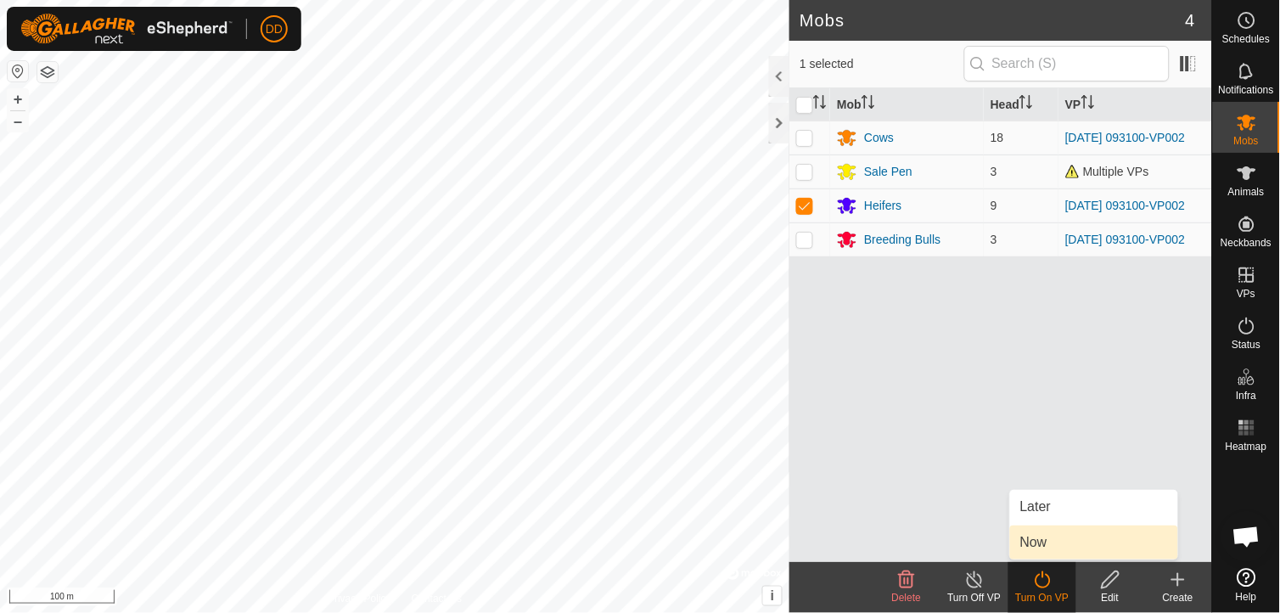
click at [1044, 541] on link "Now" at bounding box center [1094, 542] width 168 height 34
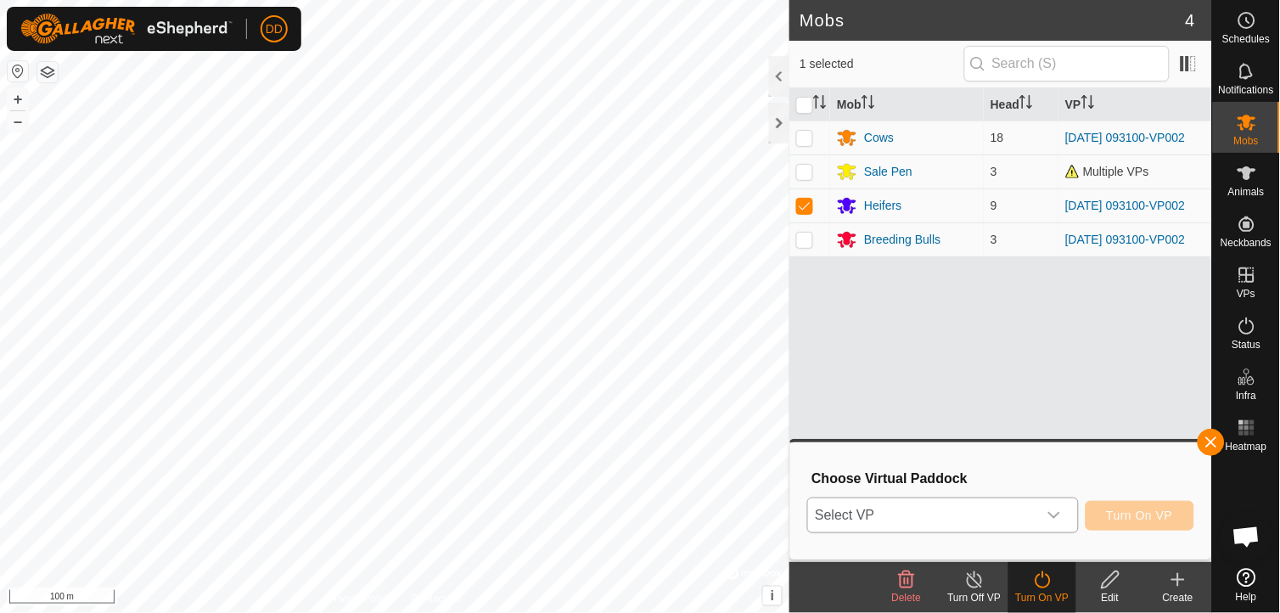
click at [1054, 520] on icon "dropdown trigger" at bounding box center [1054, 515] width 14 height 14
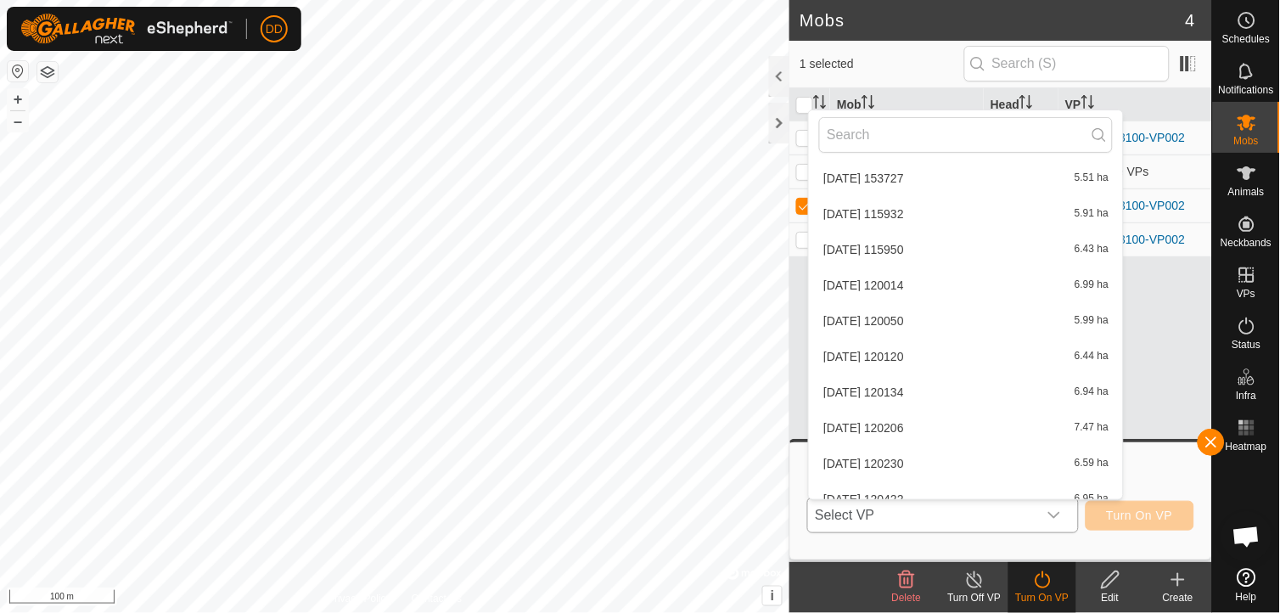
scroll to position [1774, 0]
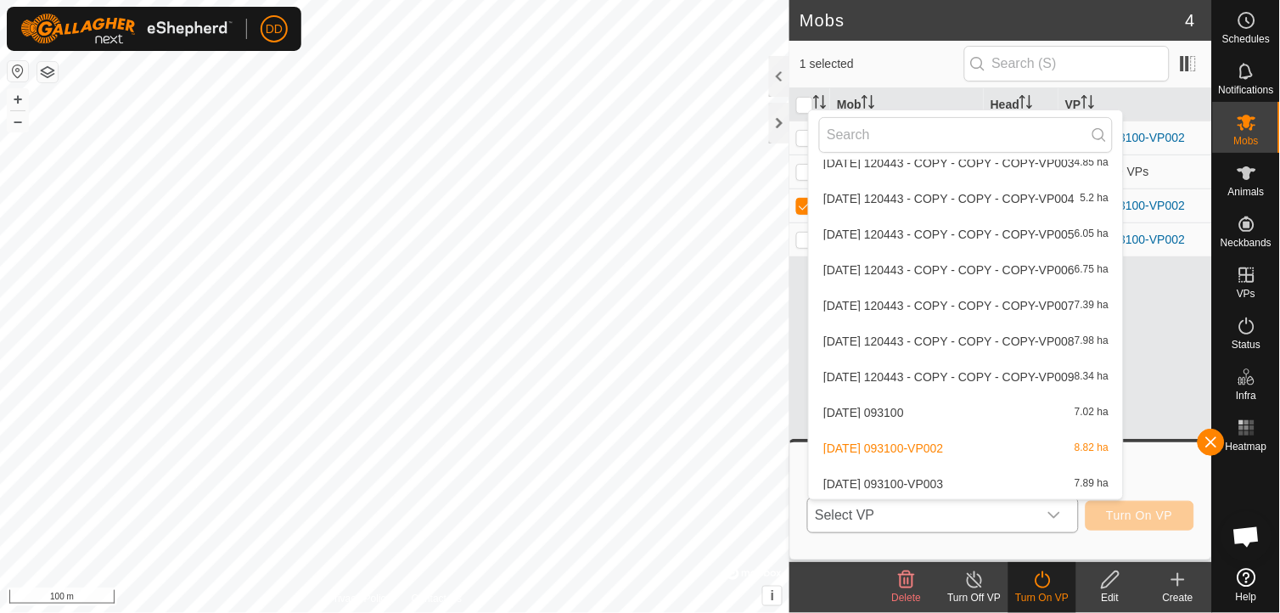
click at [953, 480] on li "2025-09-07 093100-VP003 7.89 ha" at bounding box center [966, 484] width 314 height 34
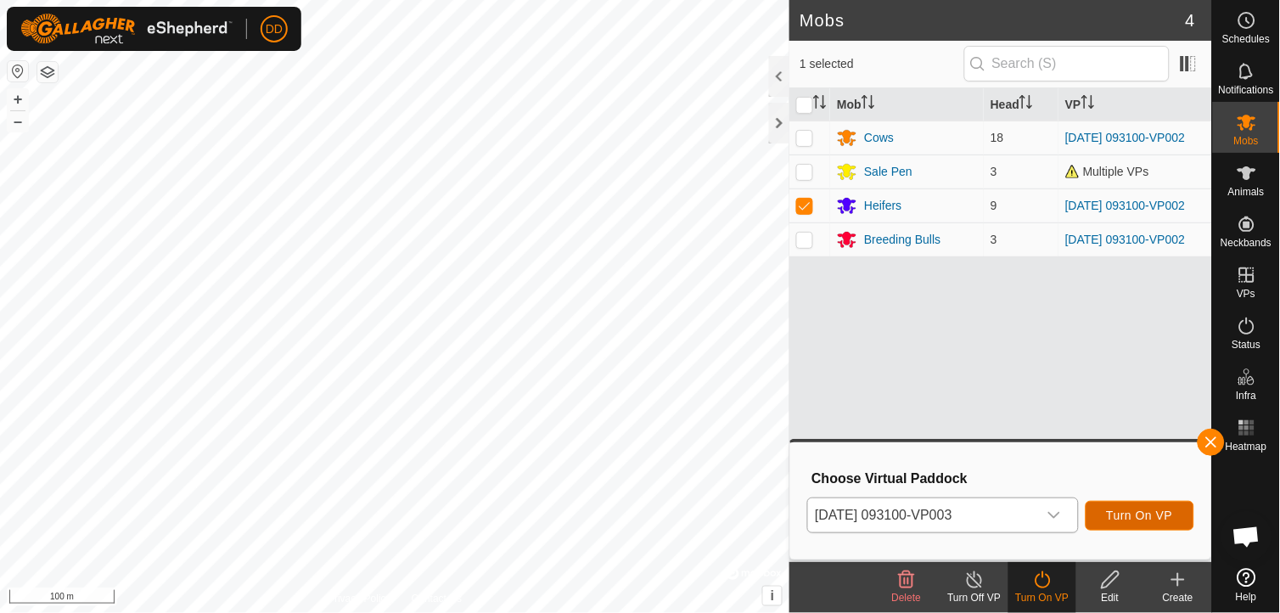
click at [1134, 519] on span "Turn On VP" at bounding box center [1140, 515] width 66 height 14
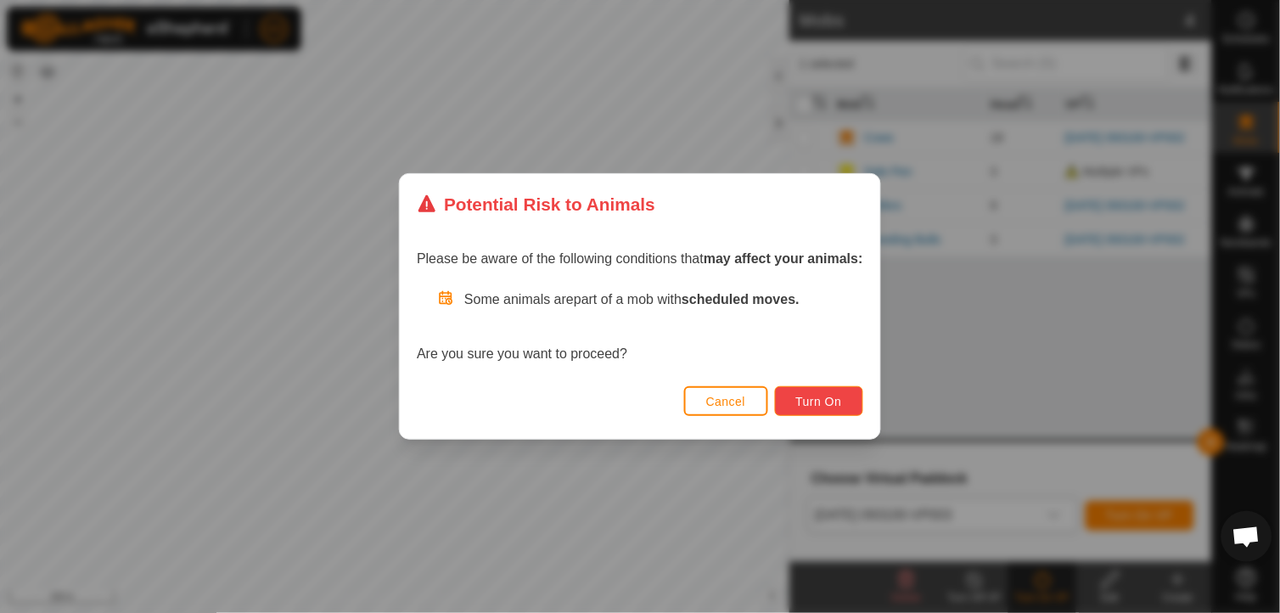
click at [817, 397] on span "Turn On" at bounding box center [819, 402] width 46 height 14
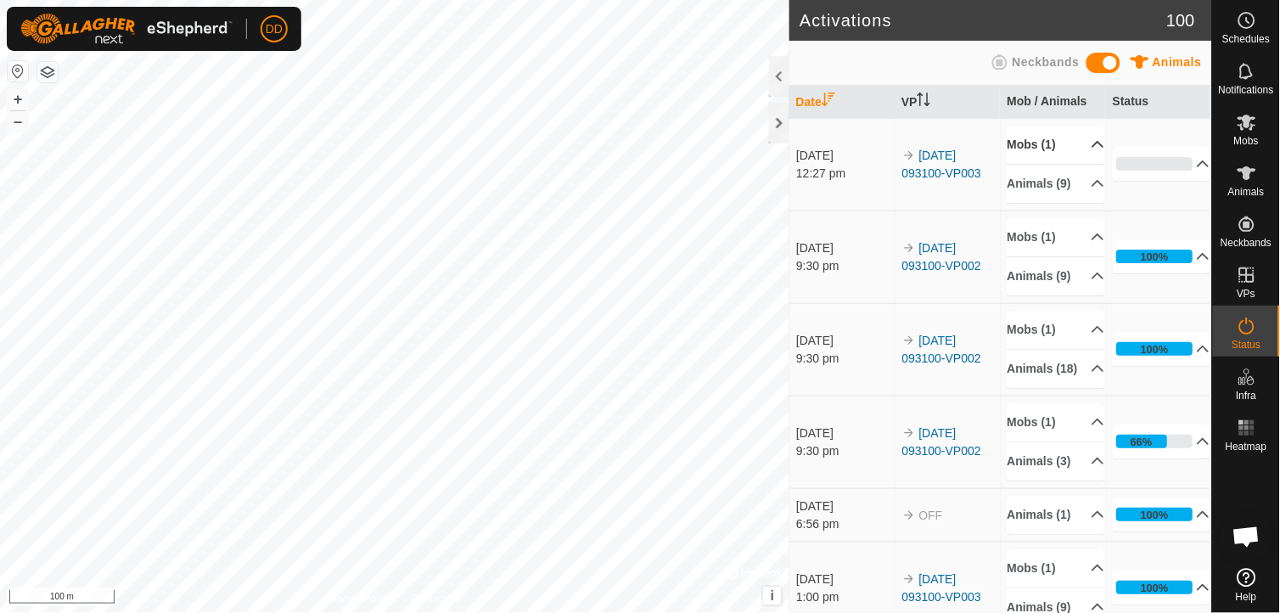
click at [1080, 148] on p-accordion-header "Mobs (1)" at bounding box center [1056, 145] width 98 height 38
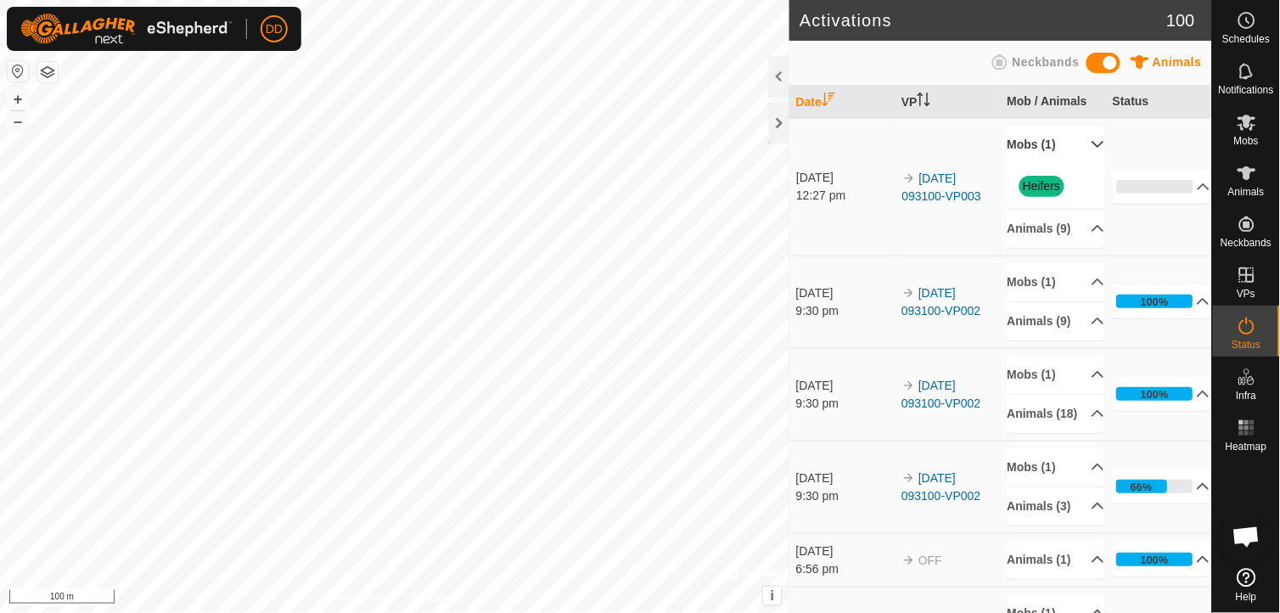
click at [1080, 148] on p-accordion-header "Mobs (1)" at bounding box center [1056, 145] width 98 height 38
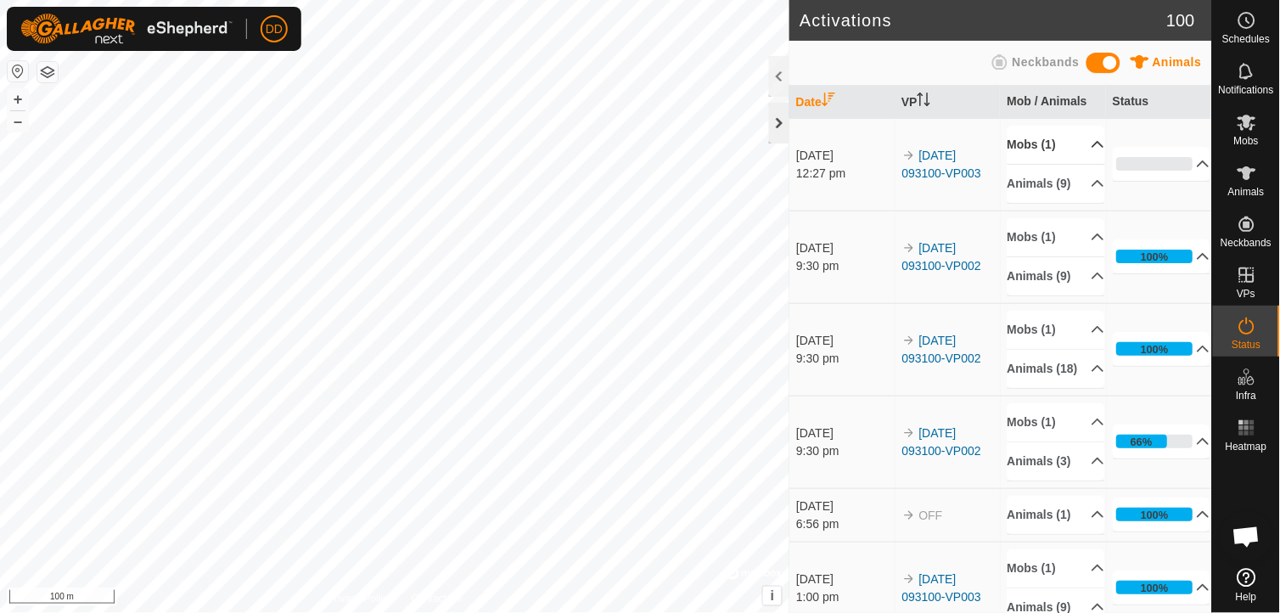
click at [777, 129] on div at bounding box center [779, 123] width 20 height 41
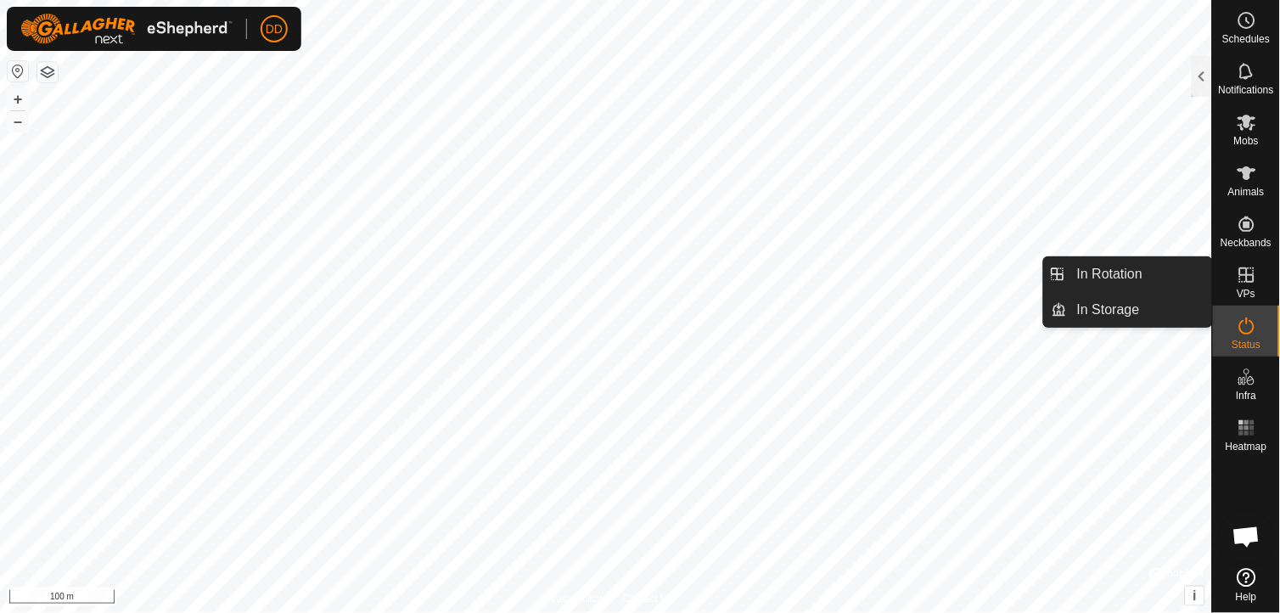
click at [1248, 278] on icon at bounding box center [1246, 274] width 15 height 15
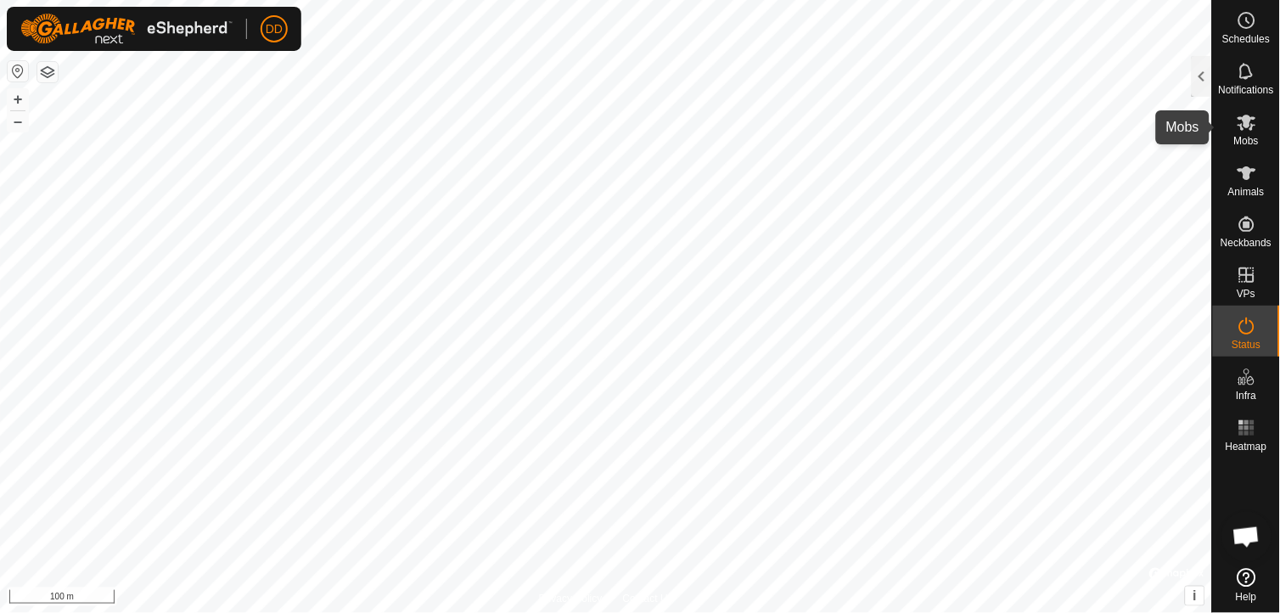
click at [1251, 136] on span "Mobs" at bounding box center [1246, 141] width 25 height 10
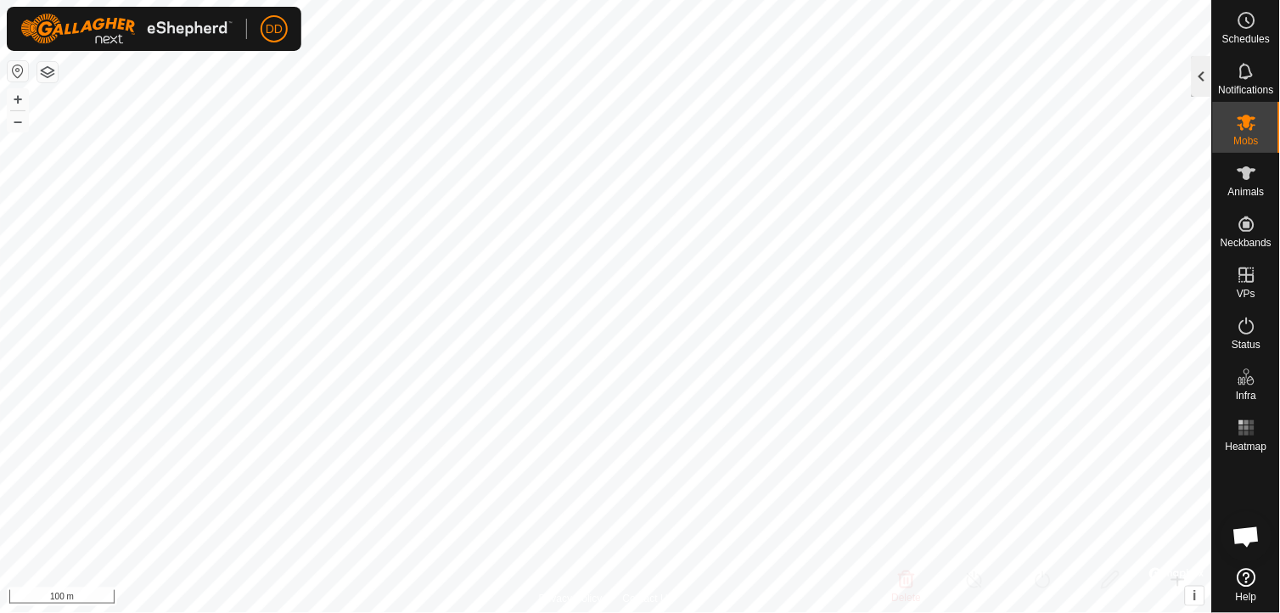
click at [1198, 81] on div at bounding box center [1202, 76] width 20 height 41
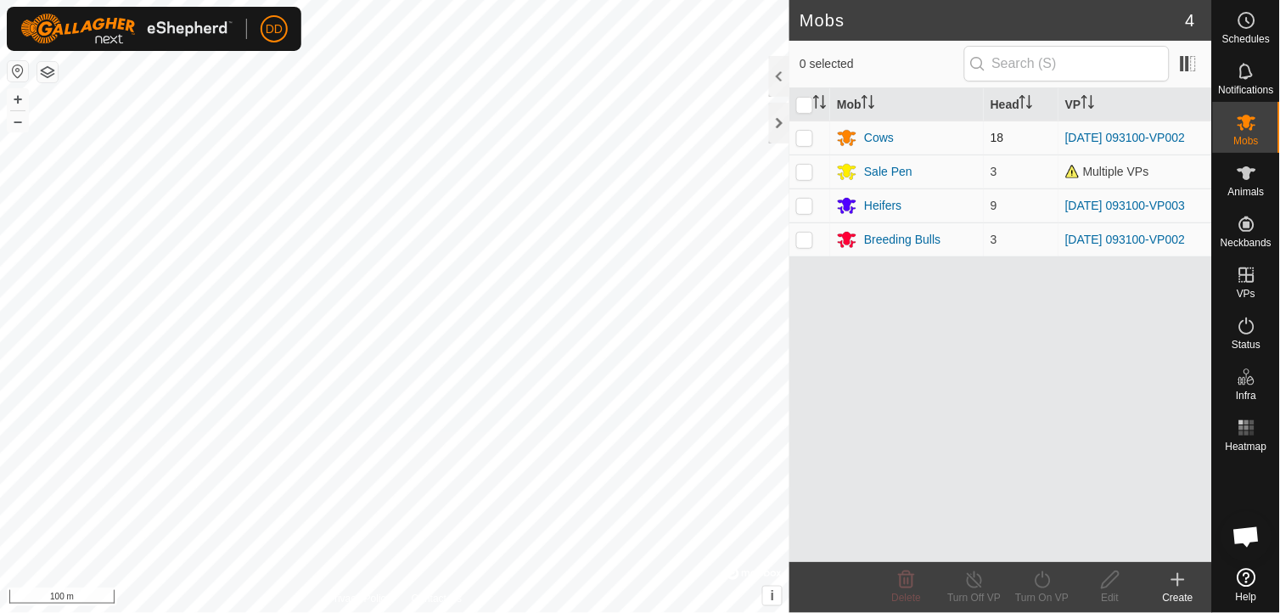
click at [803, 140] on p-checkbox at bounding box center [804, 138] width 17 height 14
checkbox input "true"
click at [1041, 581] on icon at bounding box center [1042, 580] width 21 height 20
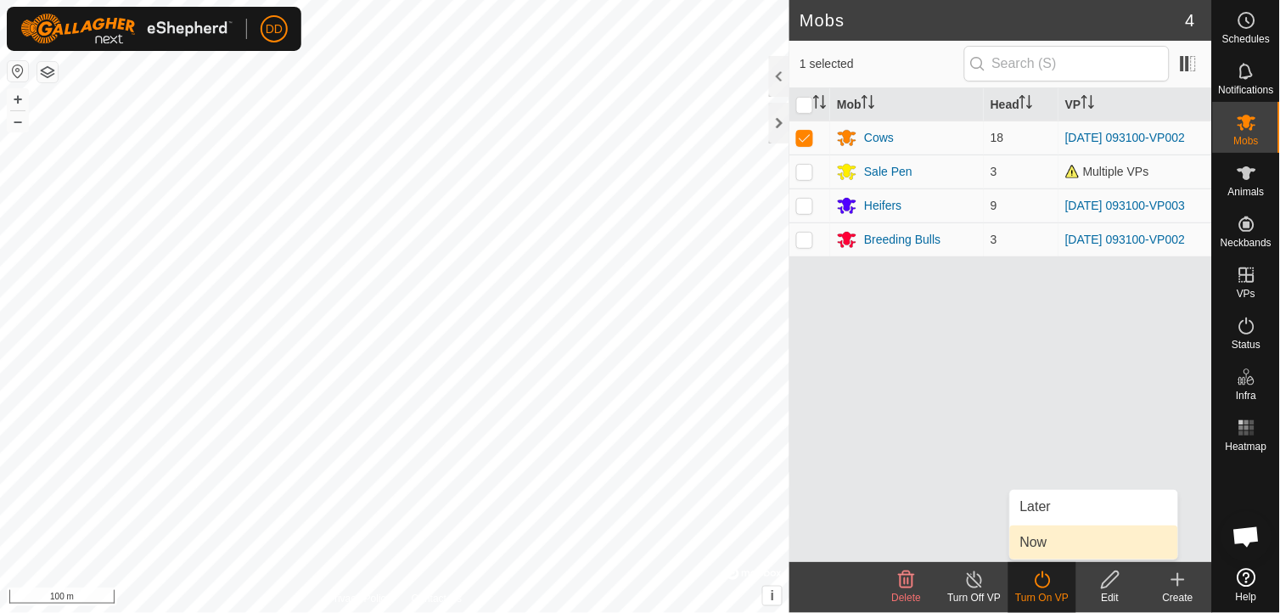
click at [1041, 544] on link "Now" at bounding box center [1094, 542] width 168 height 34
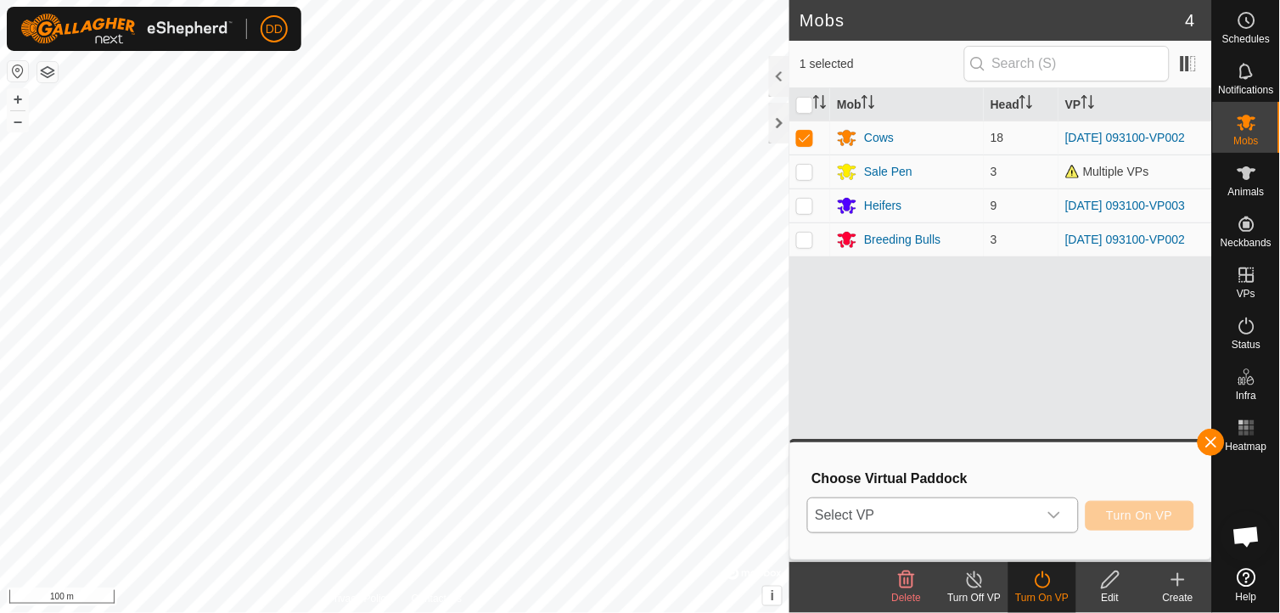
click at [1061, 514] on icon "dropdown trigger" at bounding box center [1054, 515] width 14 height 14
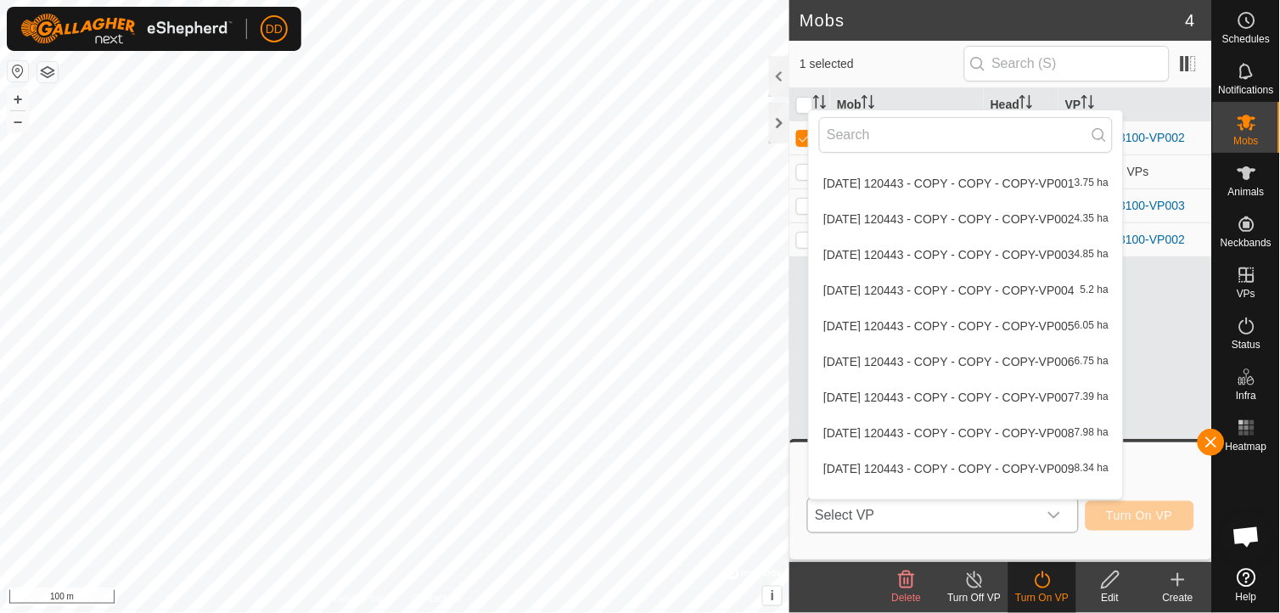
scroll to position [1774, 0]
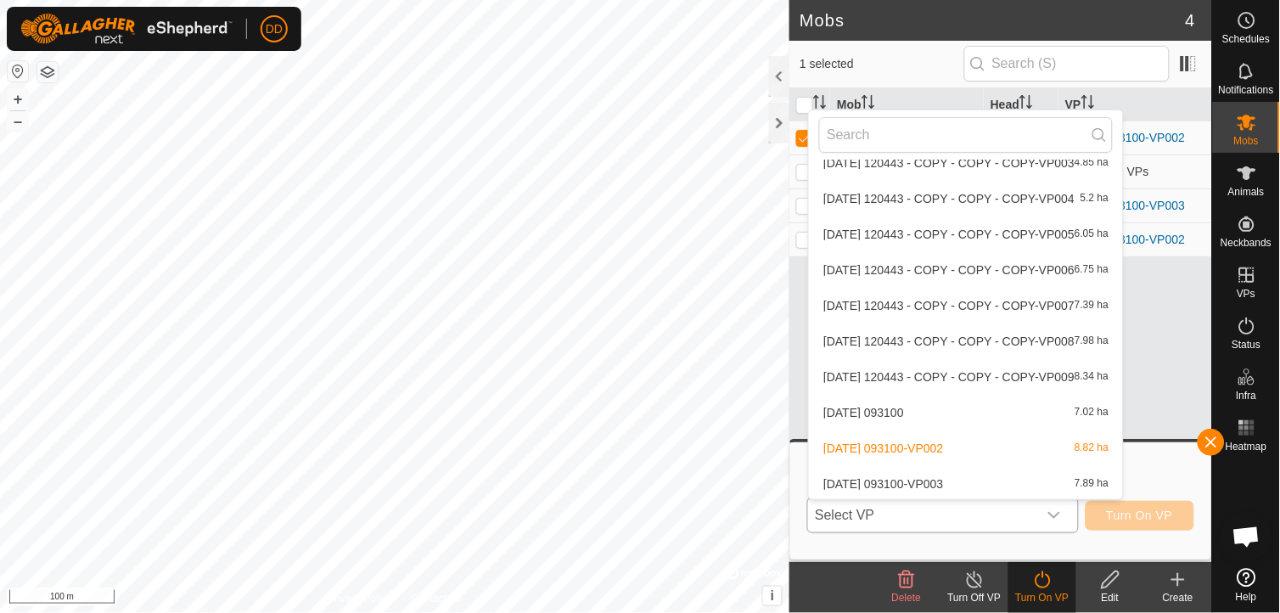
click at [951, 478] on li "2025-09-07 093100-VP003 7.89 ha" at bounding box center [966, 484] width 314 height 34
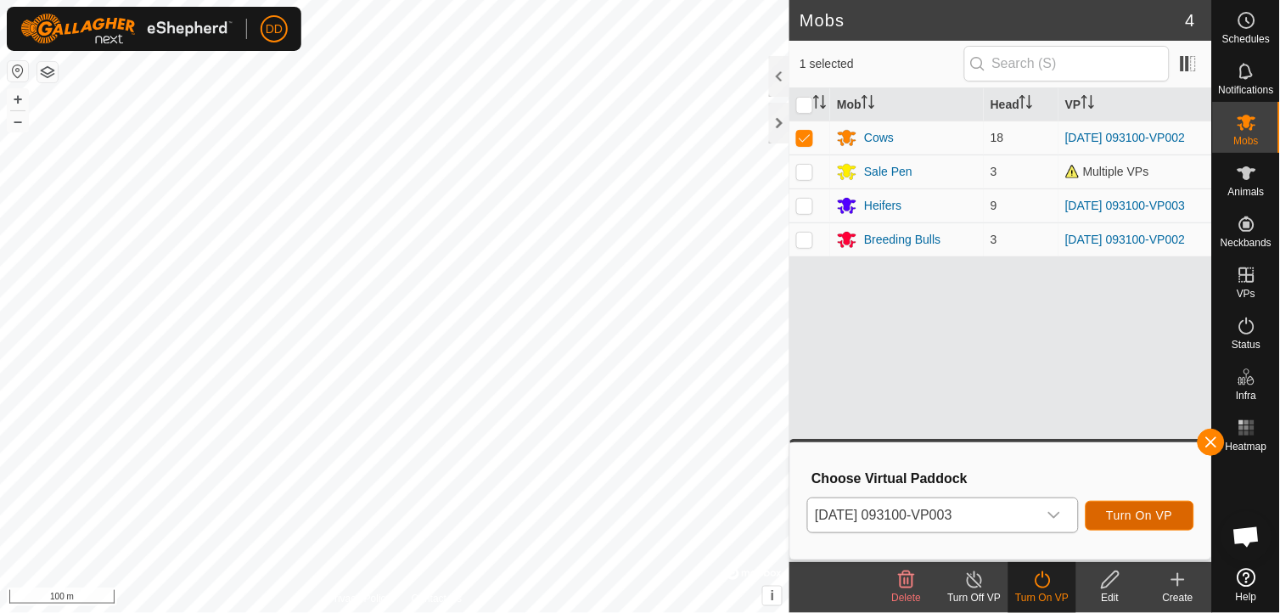
click at [1125, 515] on span "Turn On VP" at bounding box center [1140, 515] width 66 height 14
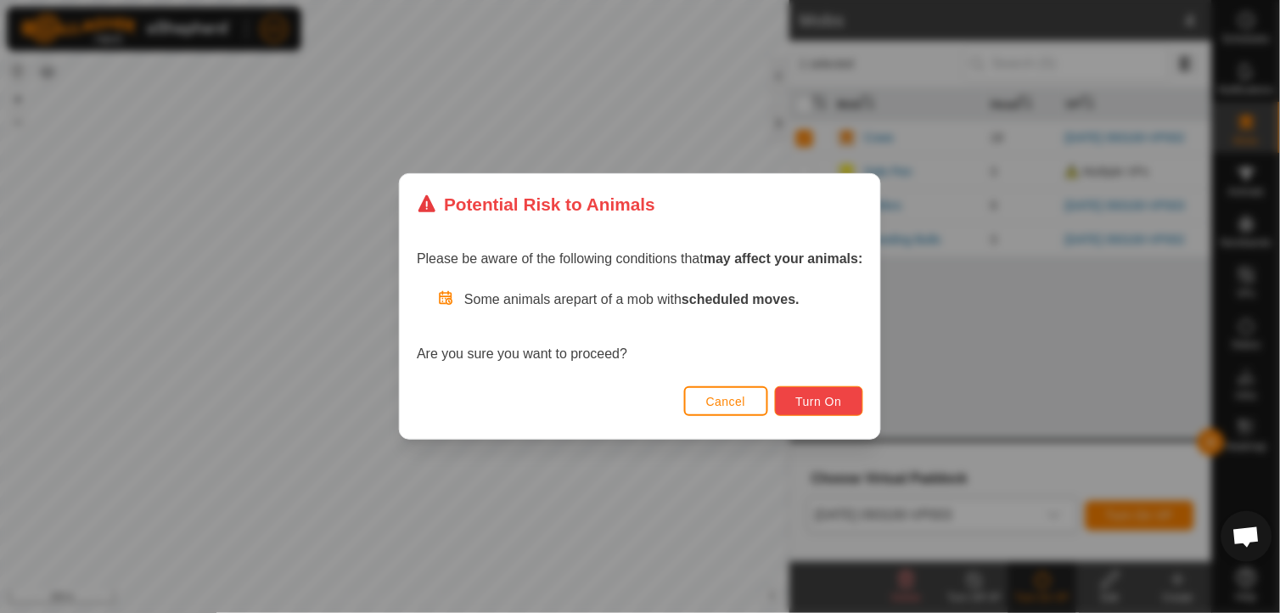
click at [829, 402] on span "Turn On" at bounding box center [819, 402] width 46 height 14
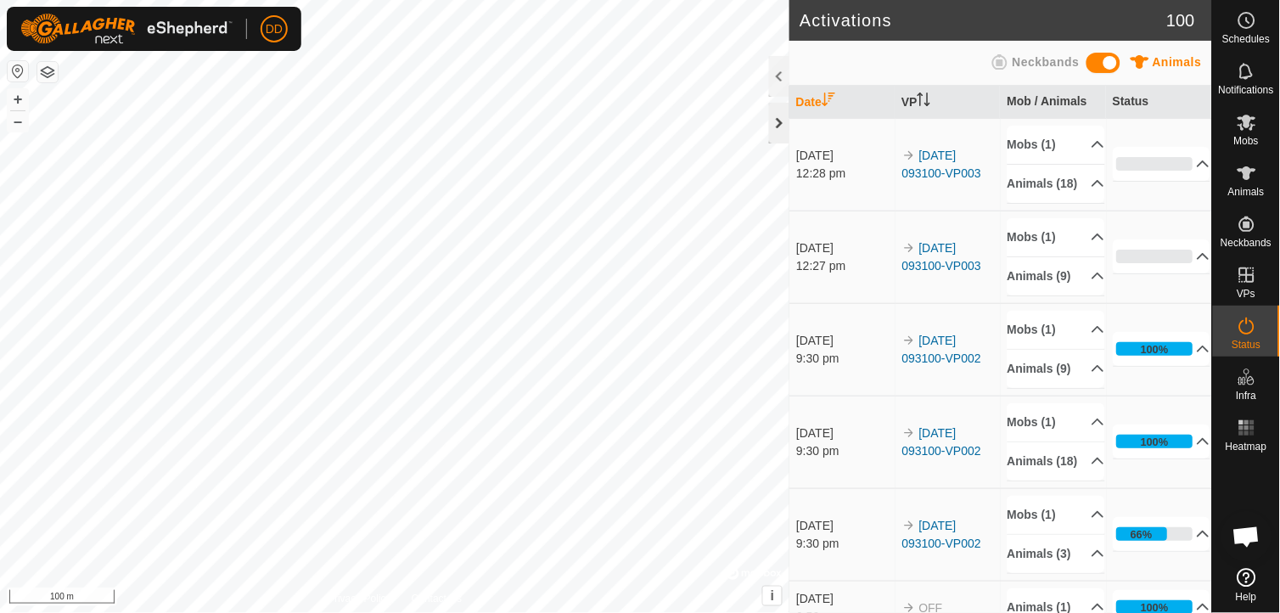
click at [777, 131] on div at bounding box center [779, 123] width 20 height 41
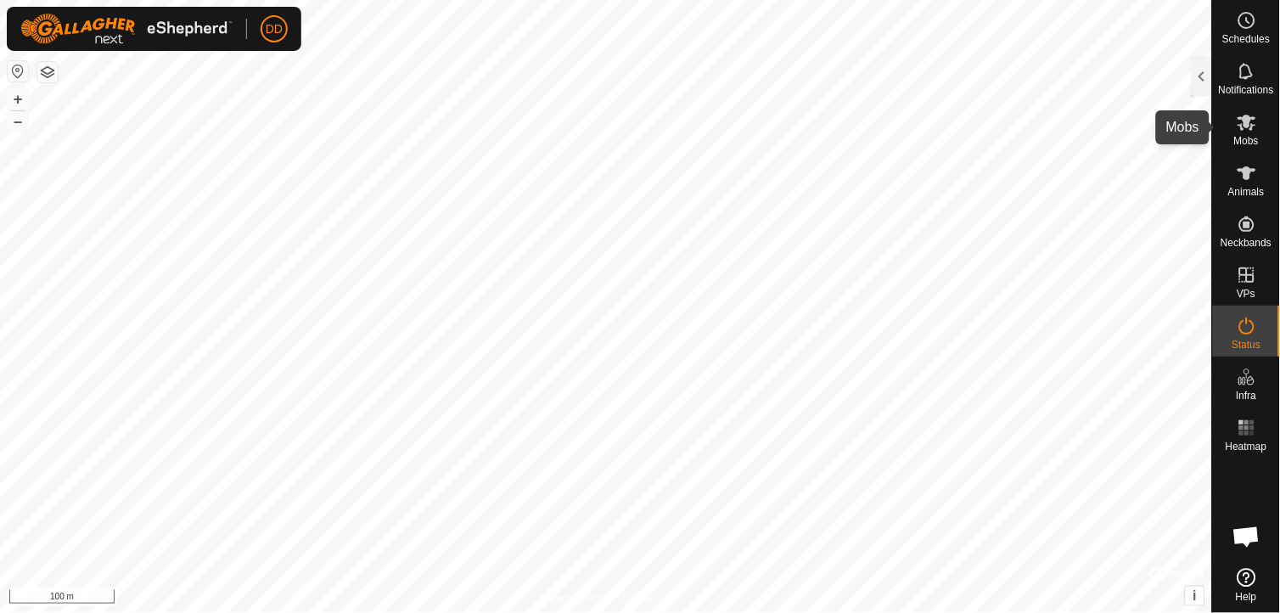
click at [1254, 122] on icon at bounding box center [1247, 122] width 20 height 20
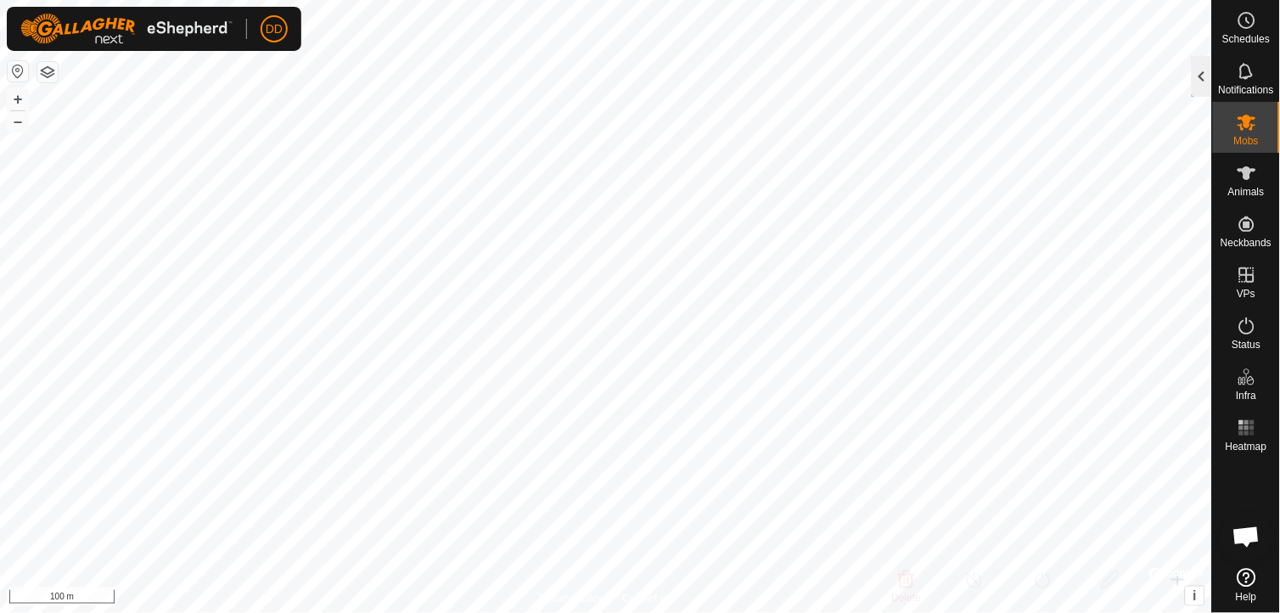
click at [1200, 75] on div at bounding box center [1202, 76] width 20 height 41
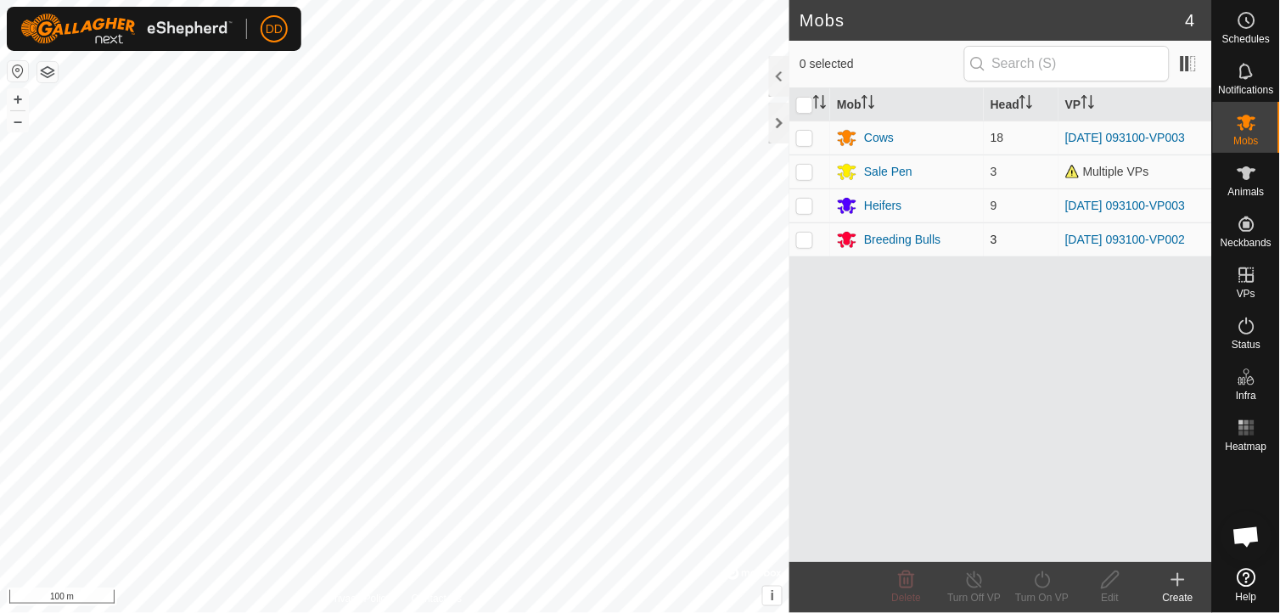
click at [806, 246] on p-checkbox at bounding box center [804, 240] width 17 height 14
checkbox input "true"
click at [1039, 581] on icon at bounding box center [1042, 580] width 21 height 20
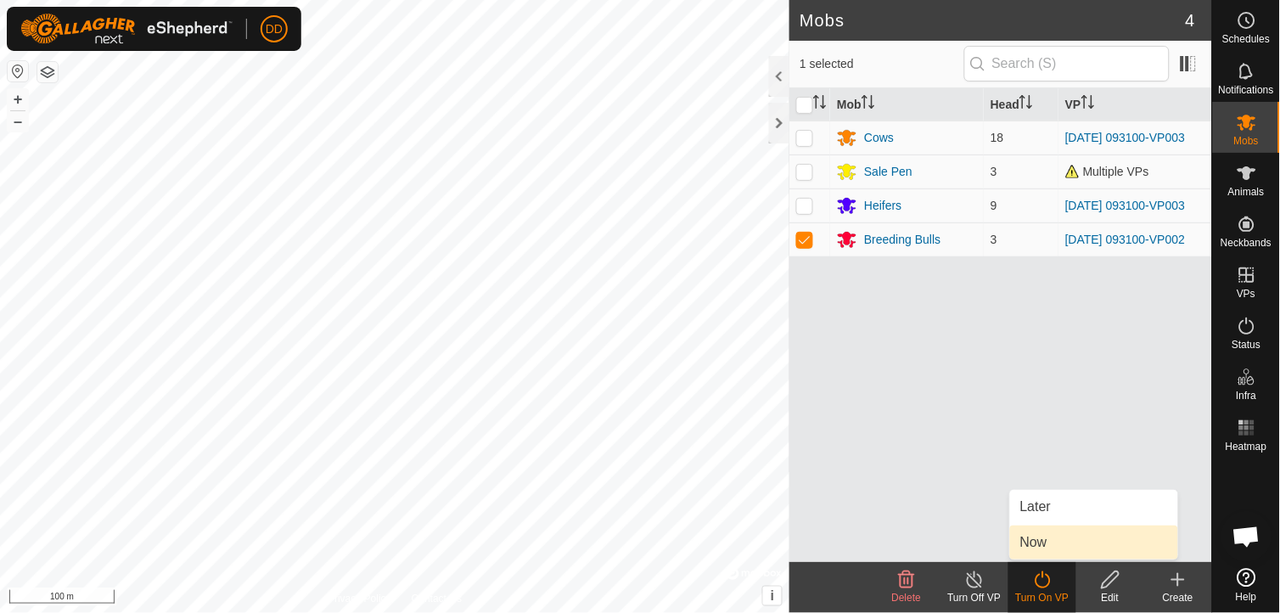
click at [1040, 545] on link "Now" at bounding box center [1094, 542] width 168 height 34
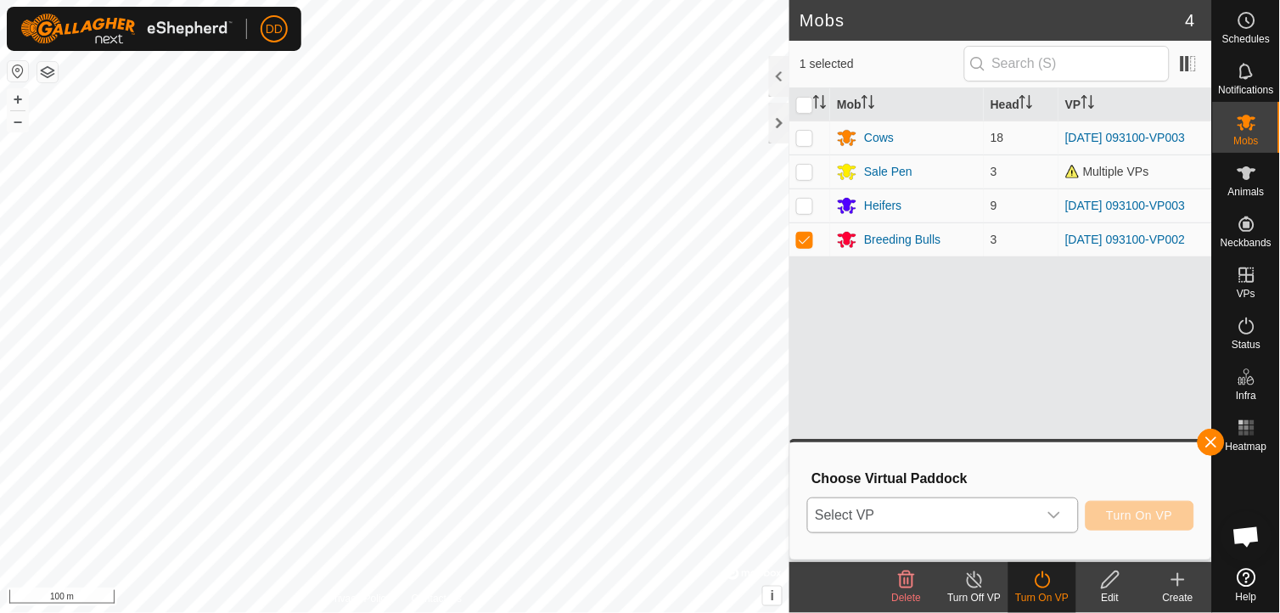
click at [1054, 518] on icon "dropdown trigger" at bounding box center [1054, 515] width 14 height 14
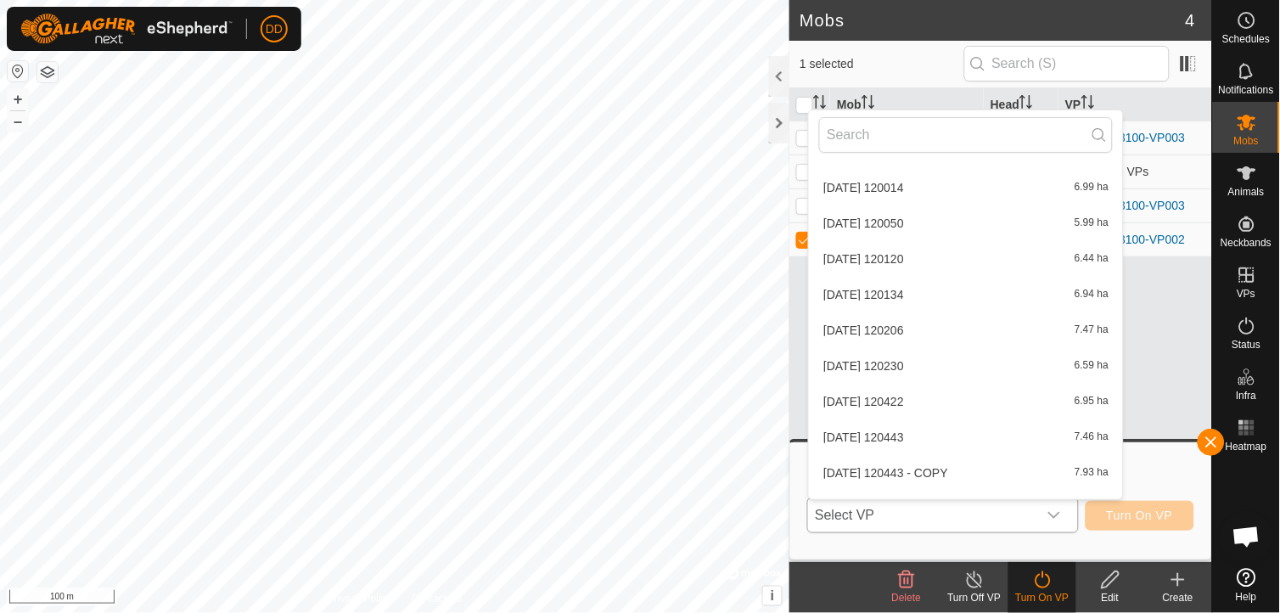
scroll to position [1774, 0]
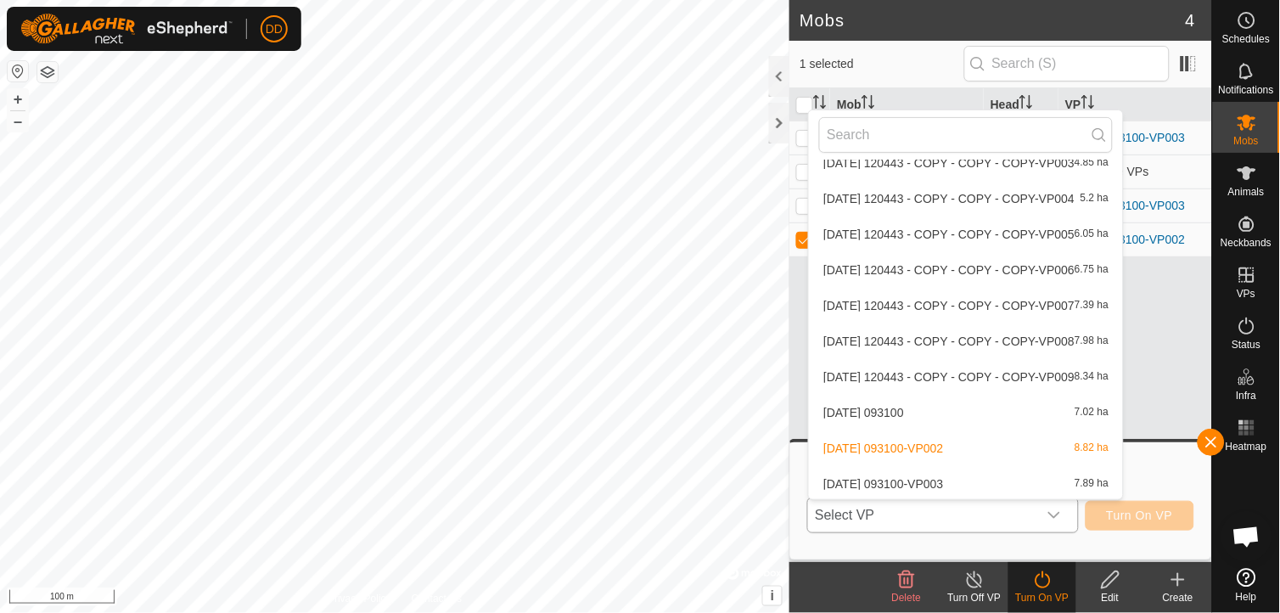
click at [999, 482] on li "2025-09-07 093100-VP003 7.89 ha" at bounding box center [966, 484] width 314 height 34
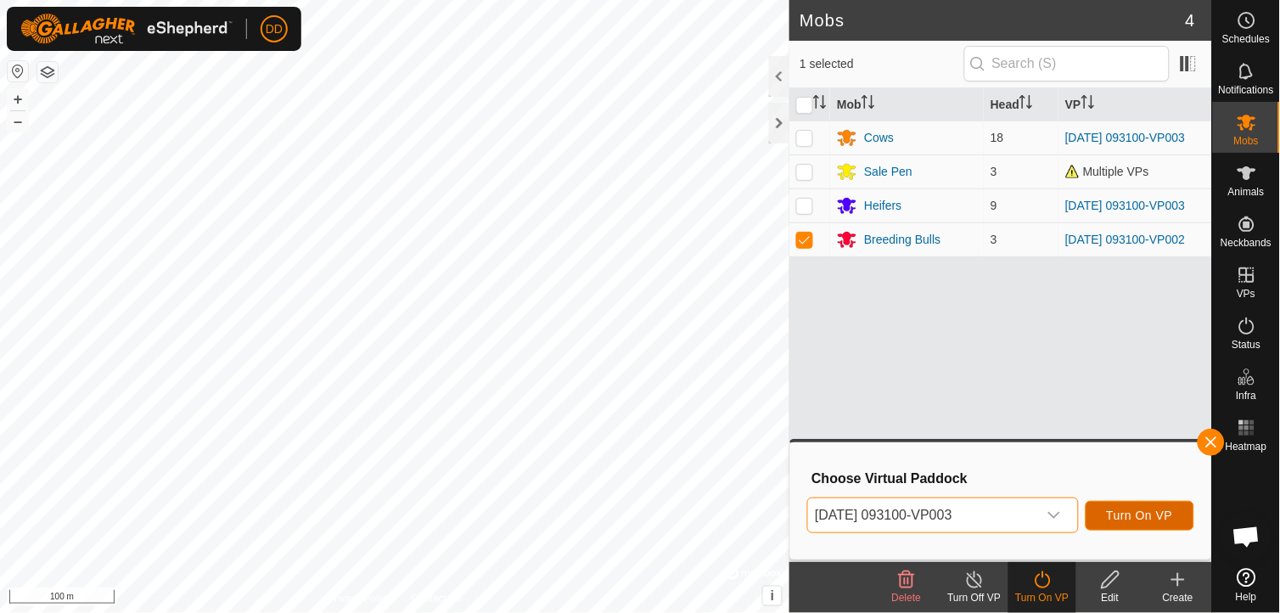
click at [1131, 514] on span "Turn On VP" at bounding box center [1140, 515] width 66 height 14
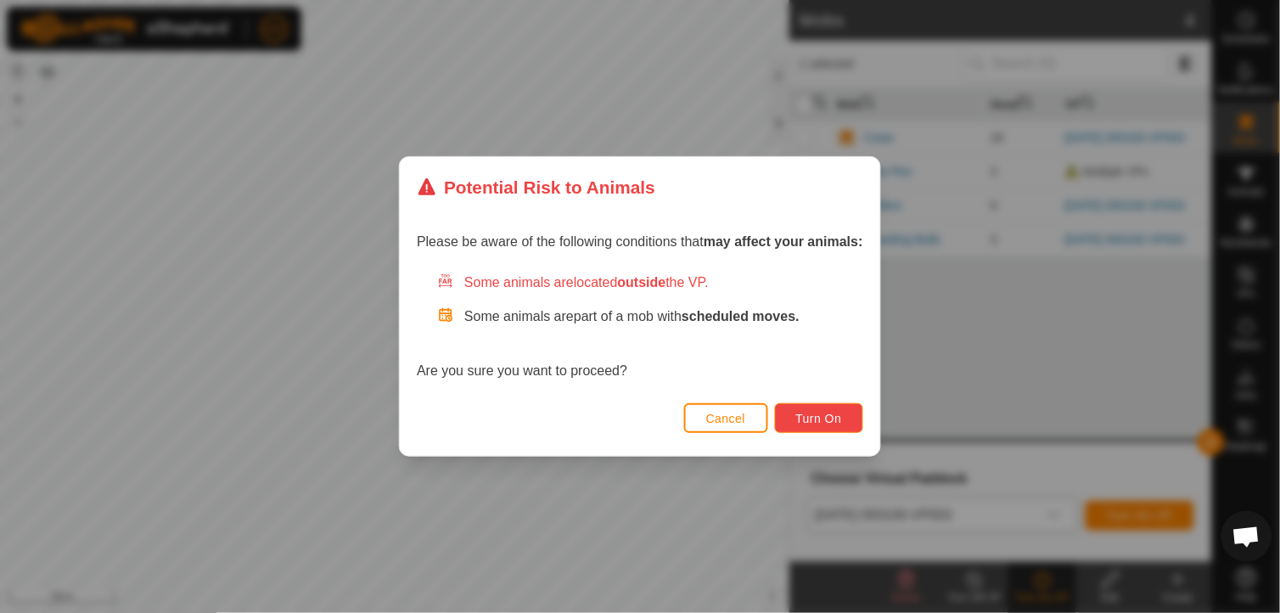
click at [832, 412] on span "Turn On" at bounding box center [819, 419] width 46 height 14
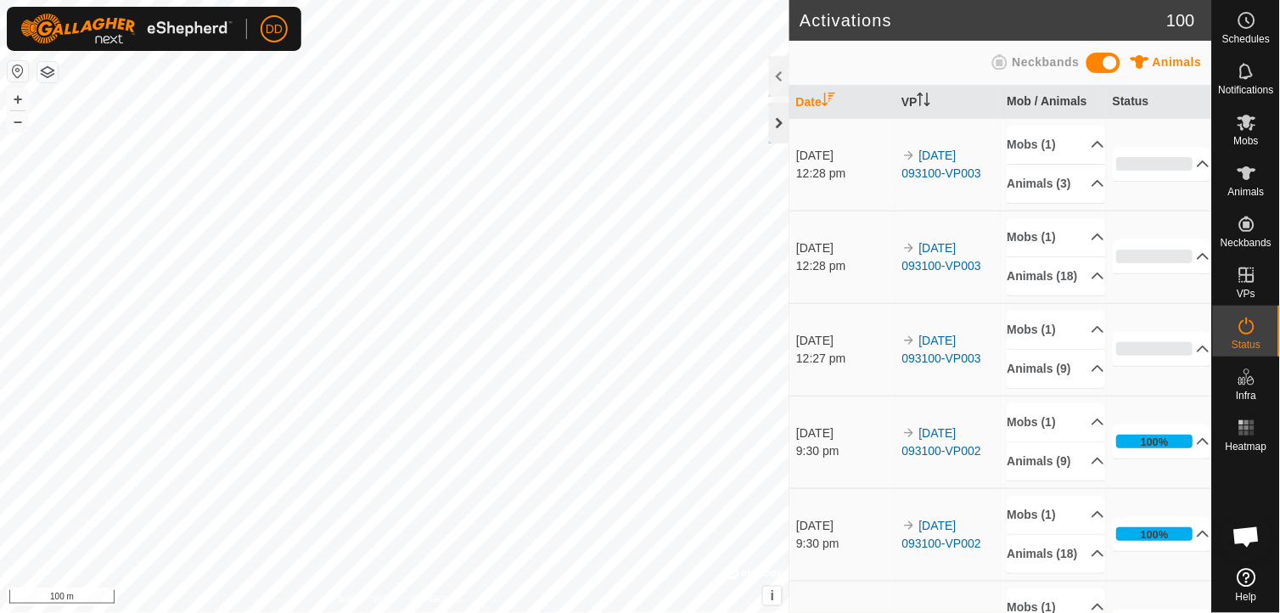
click at [782, 127] on div at bounding box center [779, 123] width 20 height 41
click at [776, 132] on div at bounding box center [779, 123] width 20 height 41
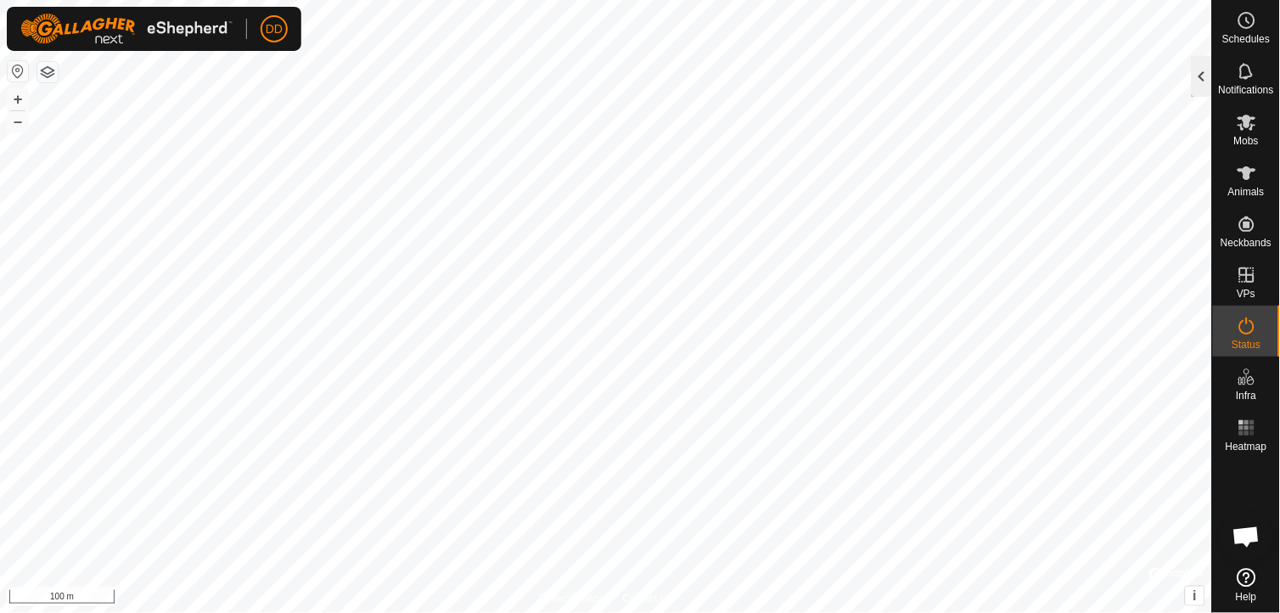
click at [1206, 70] on div at bounding box center [1202, 76] width 20 height 41
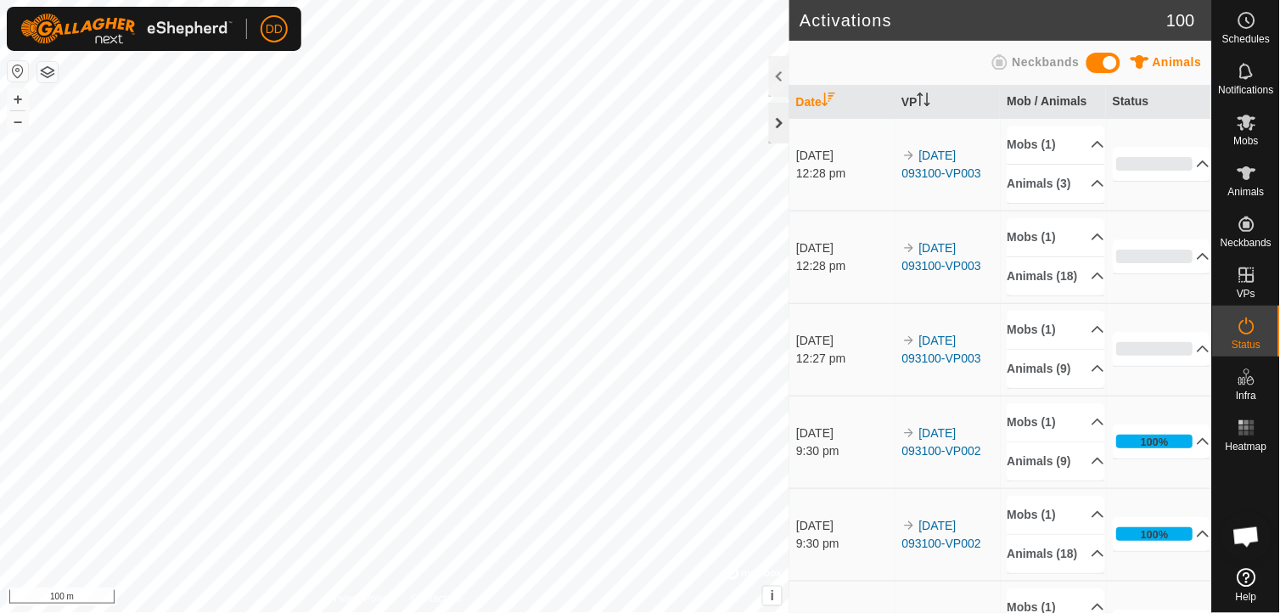
click at [777, 123] on div at bounding box center [779, 123] width 20 height 41
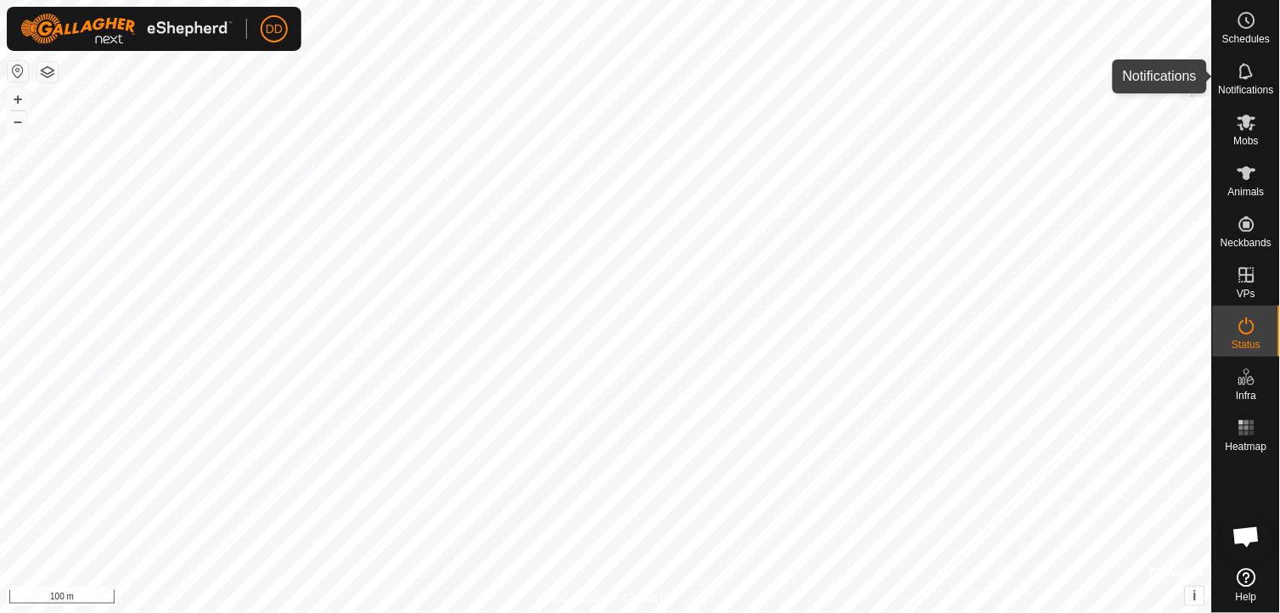
click at [1244, 76] on icon at bounding box center [1247, 71] width 20 height 20
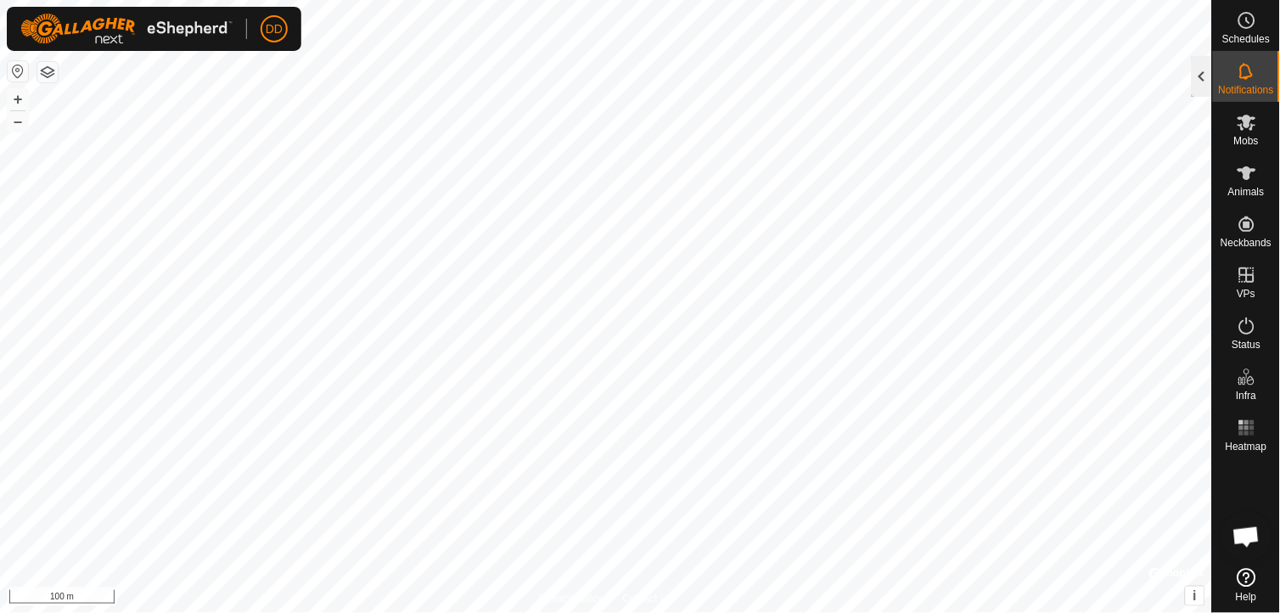
click at [1201, 82] on div at bounding box center [1202, 76] width 20 height 41
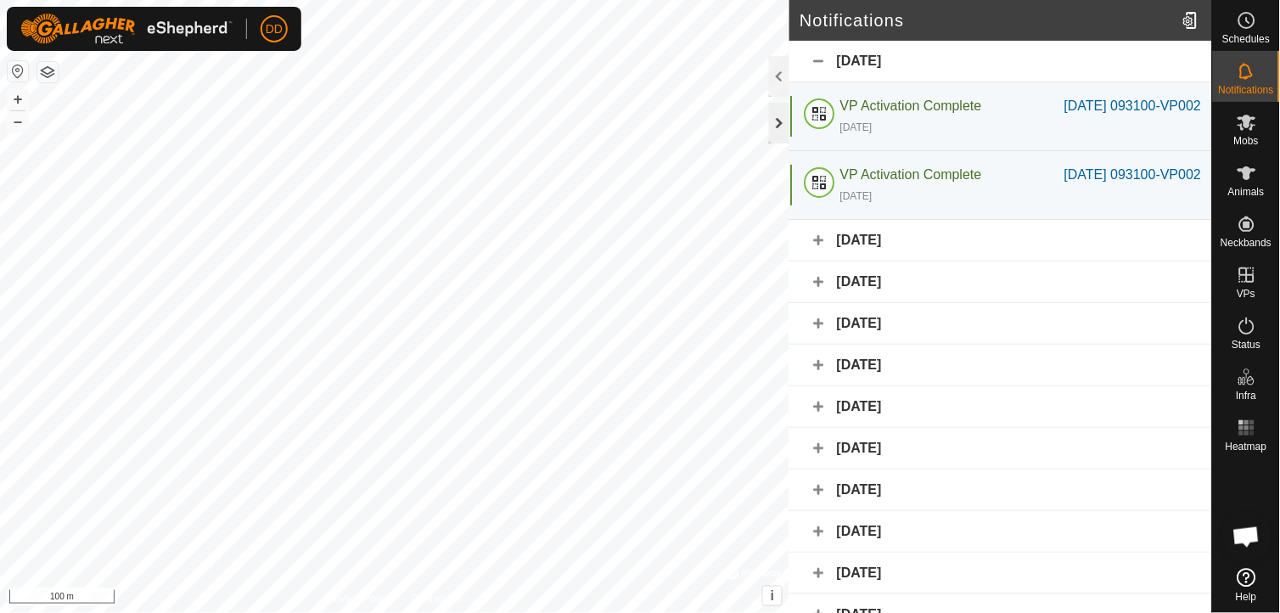
click at [776, 125] on div at bounding box center [779, 123] width 20 height 41
